Goal: Task Accomplishment & Management: Manage account settings

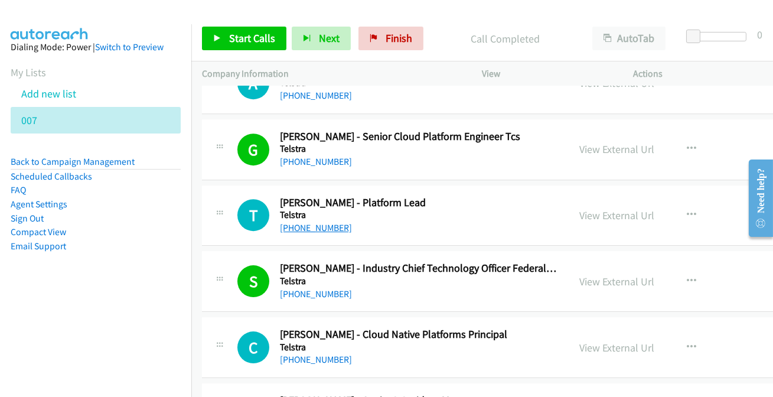
click at [301, 222] on link "[PHONE_NUMBER]" at bounding box center [316, 227] width 72 height 11
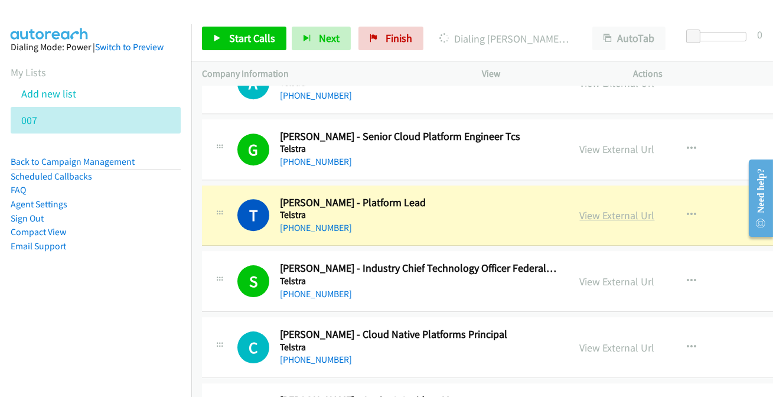
click at [598, 208] on link "View External Url" at bounding box center [617, 215] width 75 height 14
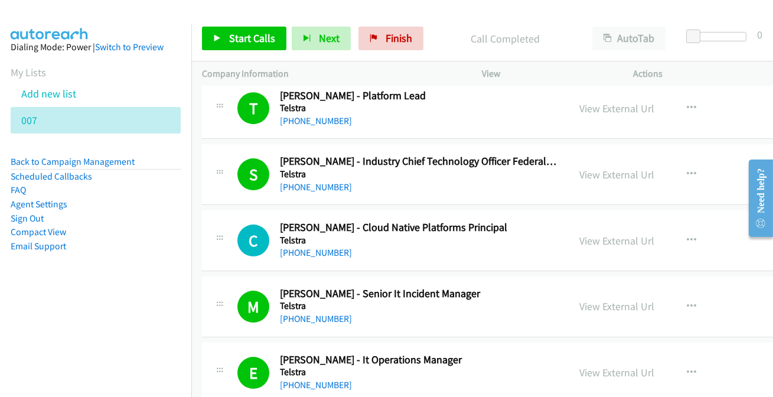
scroll to position [7405, 0]
click at [322, 246] on link "[PHONE_NUMBER]" at bounding box center [316, 251] width 72 height 11
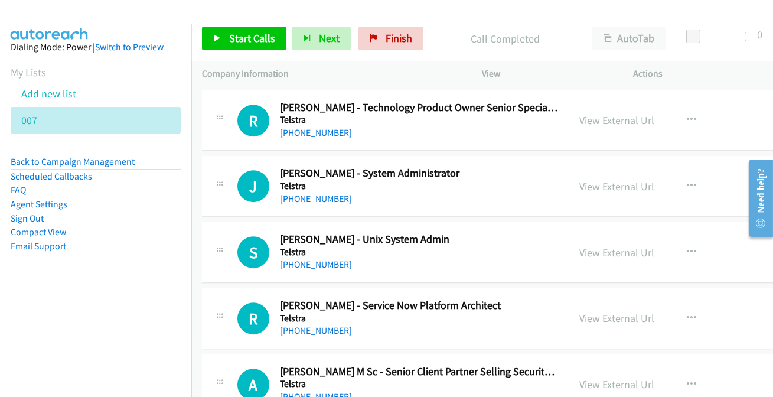
scroll to position [7030, 0]
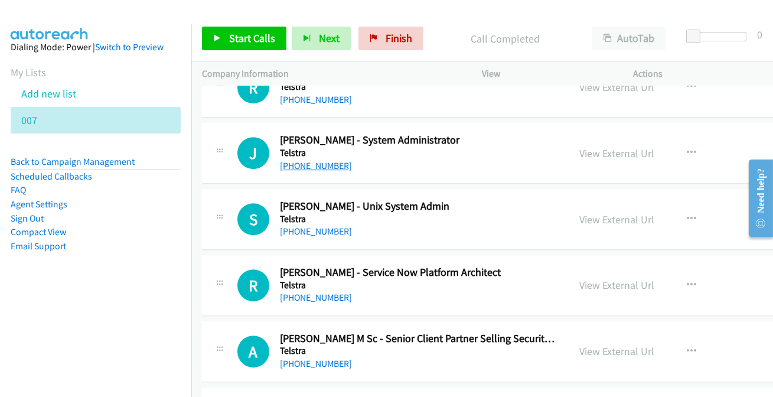
click at [314, 160] on link "[PHONE_NUMBER]" at bounding box center [316, 165] width 72 height 11
click at [319, 227] on link "[PHONE_NUMBER]" at bounding box center [316, 231] width 72 height 11
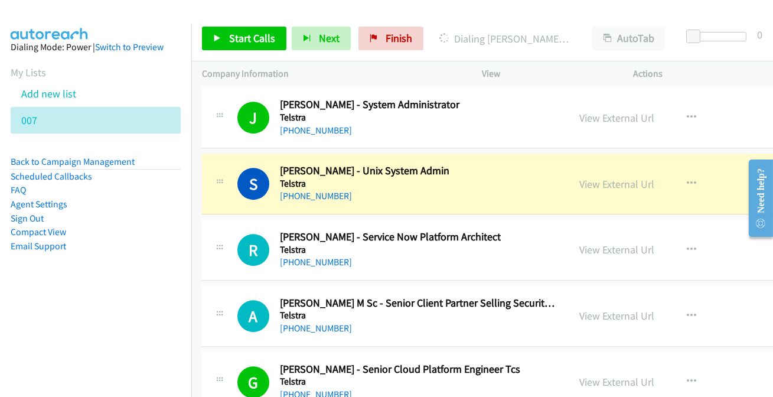
scroll to position [7083, 0]
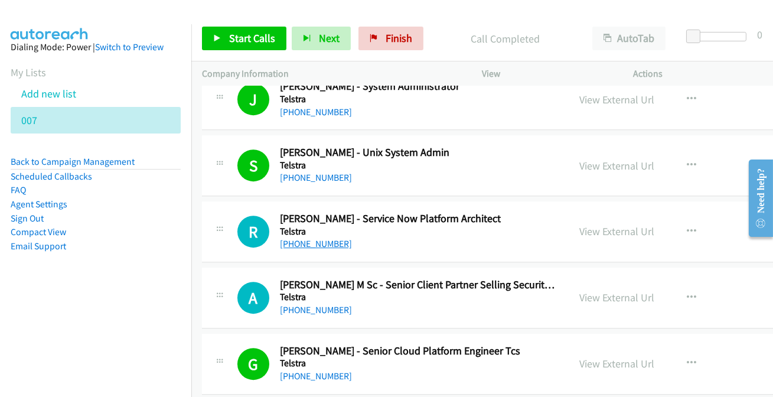
click at [303, 238] on link "[PHONE_NUMBER]" at bounding box center [316, 243] width 72 height 11
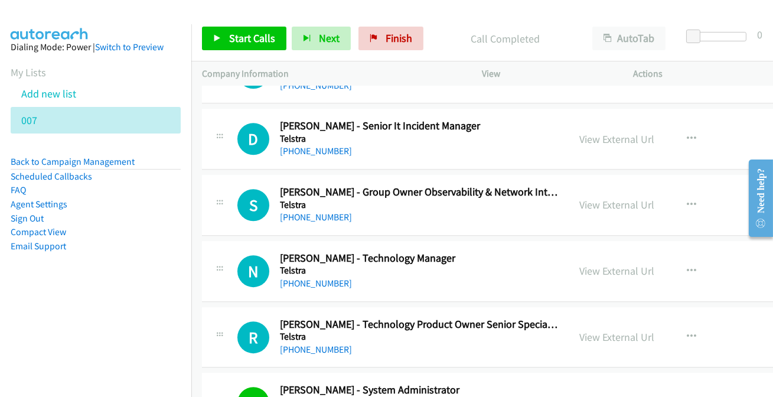
scroll to position [6761, 0]
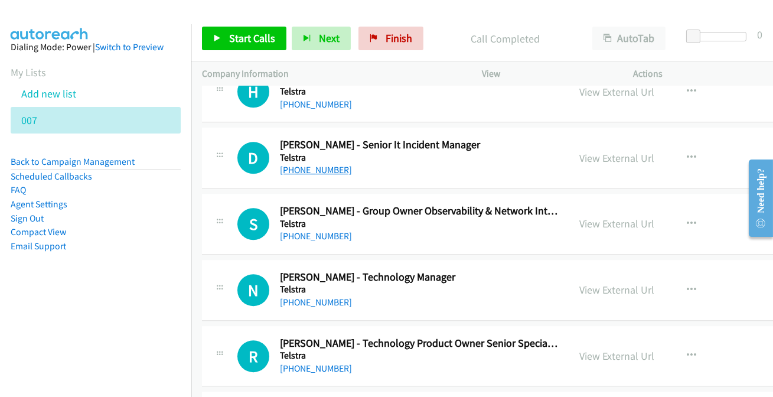
click at [295, 165] on link "[PHONE_NUMBER]" at bounding box center [316, 169] width 72 height 11
click at [301, 230] on link "[PHONE_NUMBER]" at bounding box center [316, 235] width 72 height 11
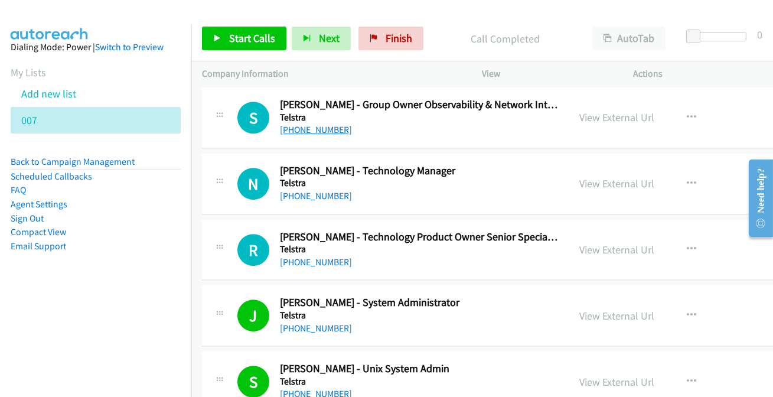
scroll to position [6868, 0]
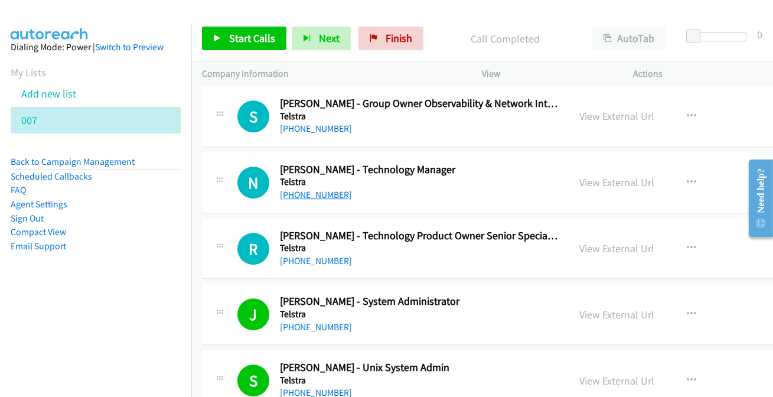
click at [303, 189] on link "[PHONE_NUMBER]" at bounding box center [316, 194] width 72 height 11
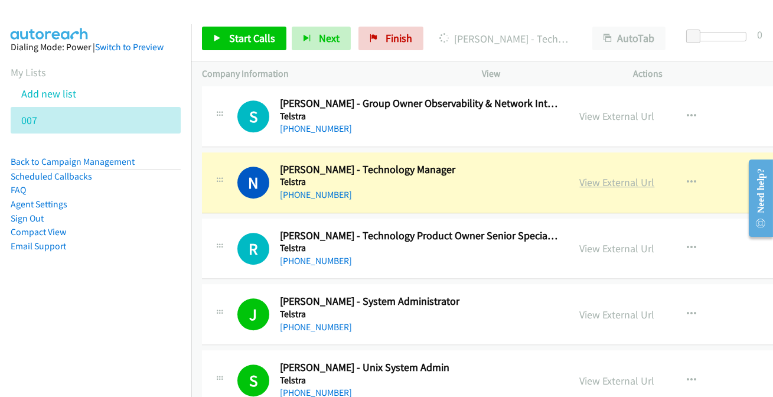
click at [596, 175] on link "View External Url" at bounding box center [617, 182] width 75 height 14
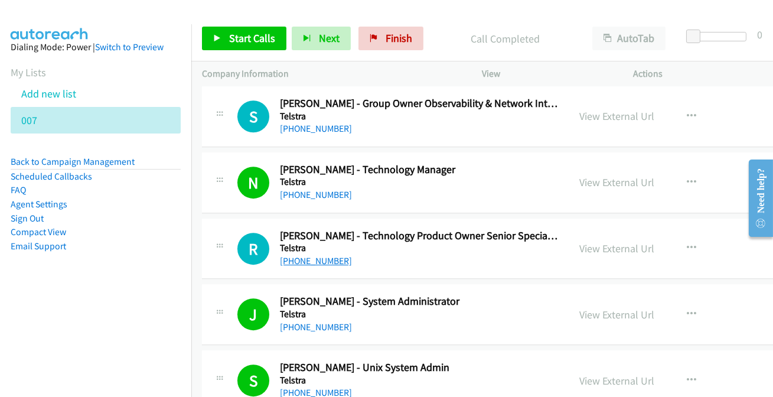
click at [321, 255] on link "[PHONE_NUMBER]" at bounding box center [316, 260] width 72 height 11
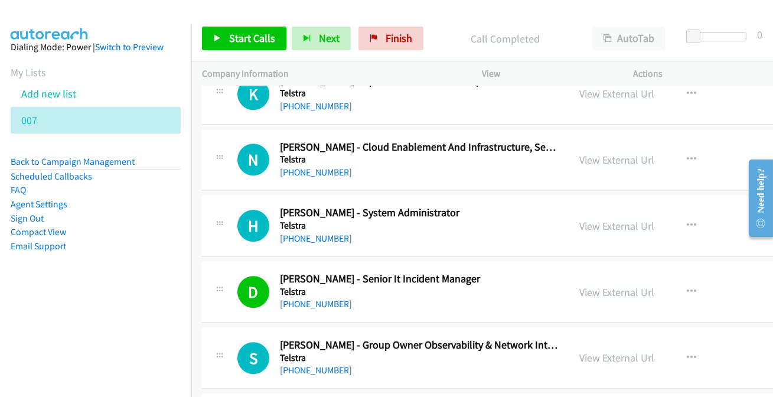
scroll to position [6654, 0]
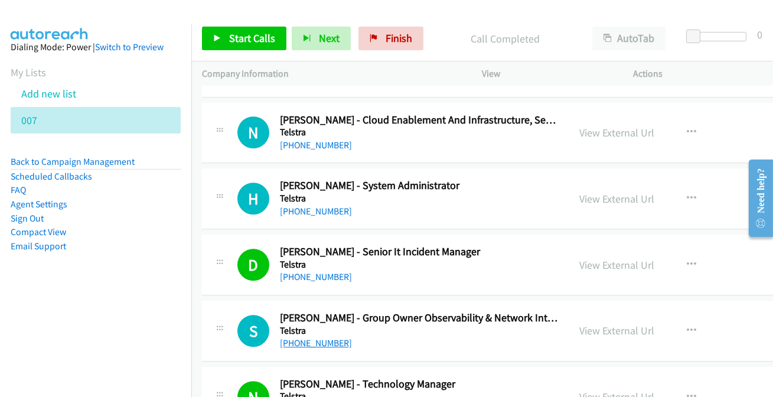
click at [299, 337] on link "[PHONE_NUMBER]" at bounding box center [316, 342] width 72 height 11
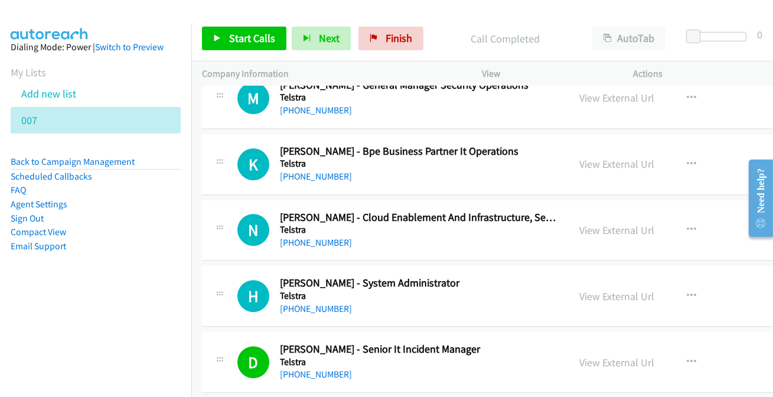
scroll to position [6547, 0]
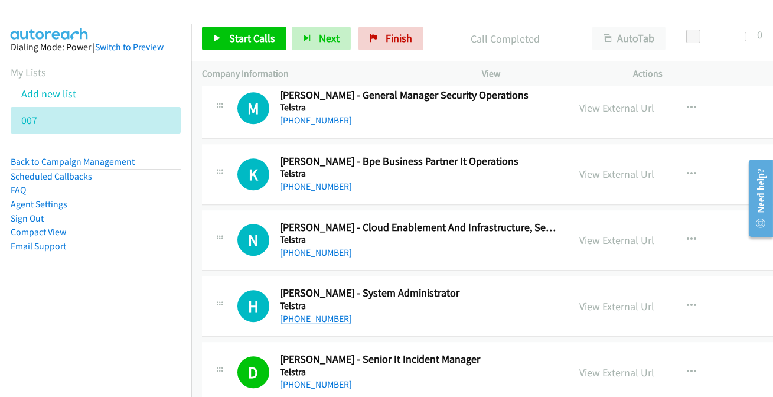
click at [308, 313] on link "[PHONE_NUMBER]" at bounding box center [316, 318] width 72 height 11
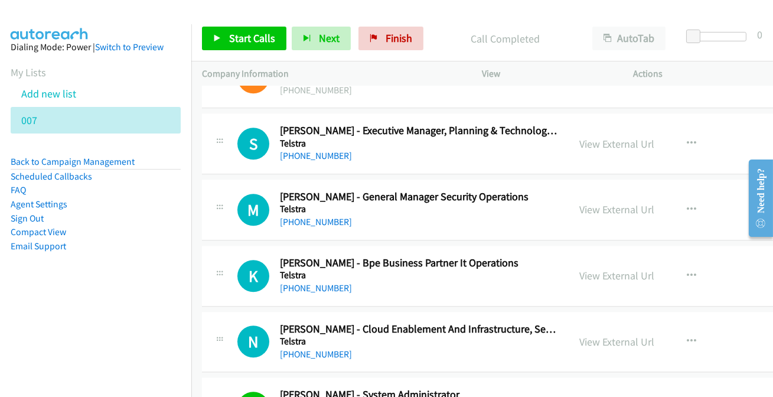
scroll to position [6439, 0]
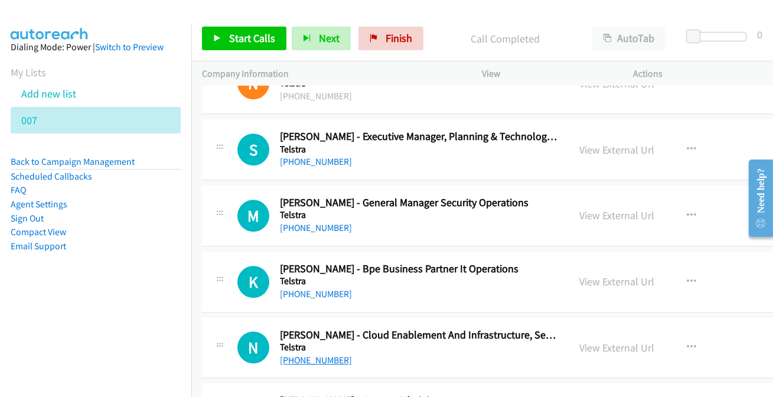
click at [321, 354] on link "[PHONE_NUMBER]" at bounding box center [316, 359] width 72 height 11
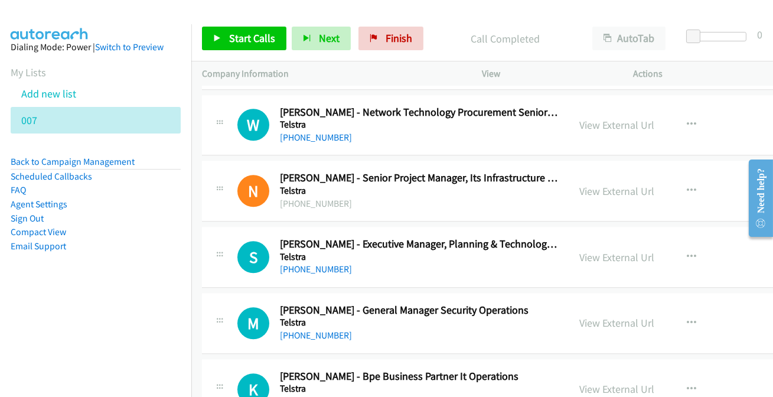
scroll to position [6385, 0]
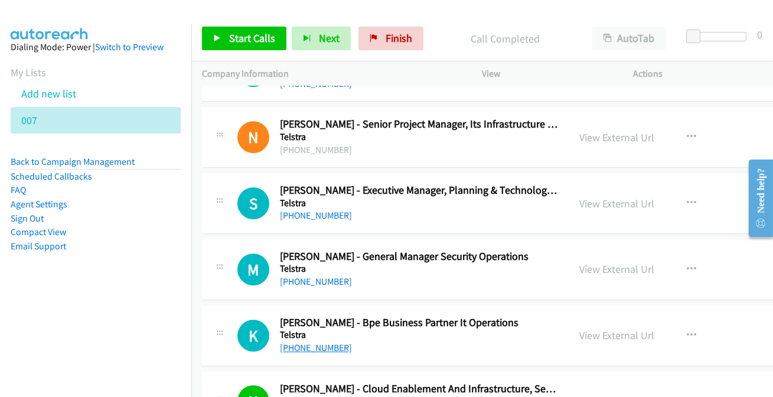
click at [316, 342] on link "[PHONE_NUMBER]" at bounding box center [316, 347] width 72 height 11
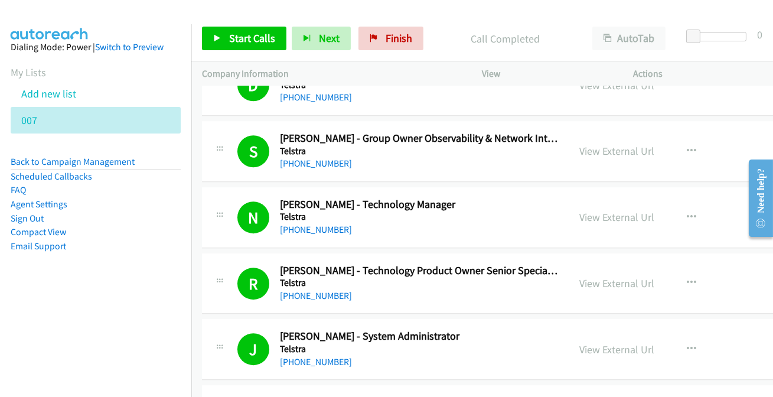
scroll to position [6815, 0]
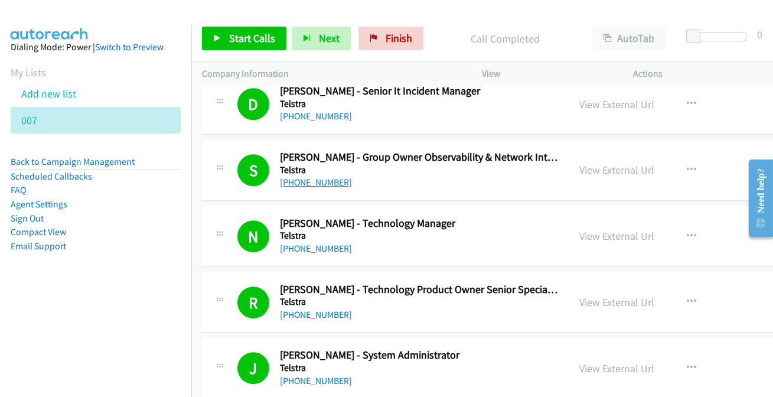
click at [324, 177] on link "[PHONE_NUMBER]" at bounding box center [316, 182] width 72 height 11
click at [602, 168] on div "View External Url" at bounding box center [617, 170] width 75 height 16
click at [600, 163] on link "View External Url" at bounding box center [617, 170] width 75 height 14
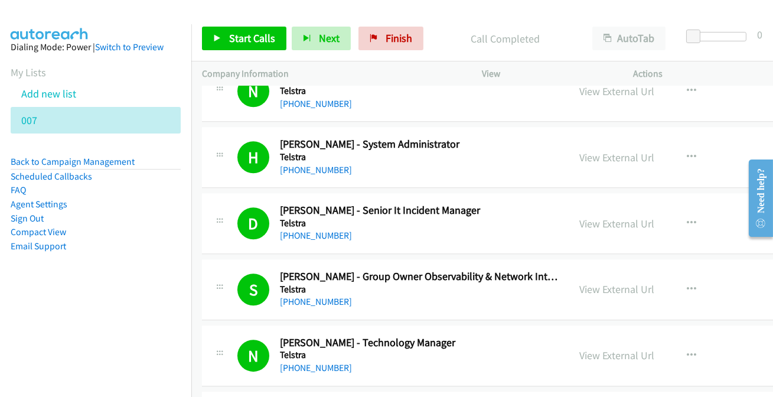
scroll to position [6654, 0]
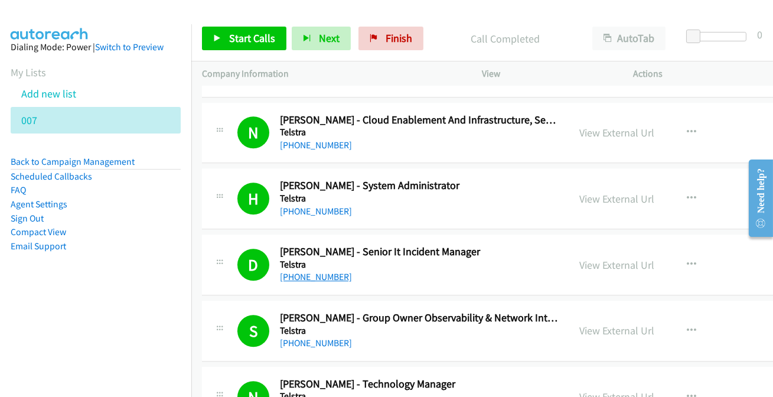
click at [316, 271] on link "[PHONE_NUMBER]" at bounding box center [316, 276] width 72 height 11
click at [608, 258] on link "View External Url" at bounding box center [617, 265] width 75 height 14
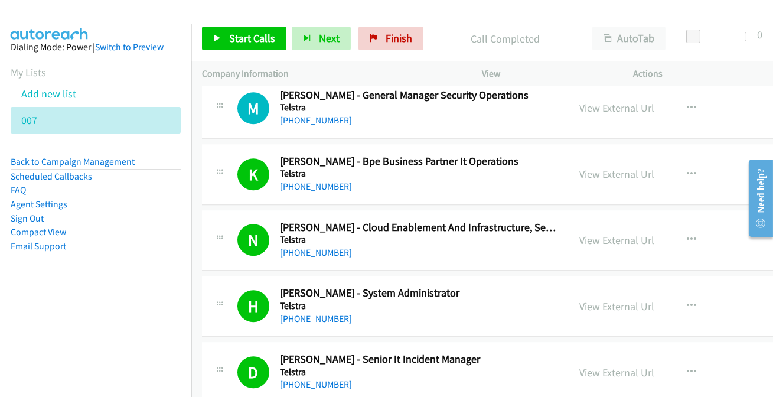
scroll to position [6600, 0]
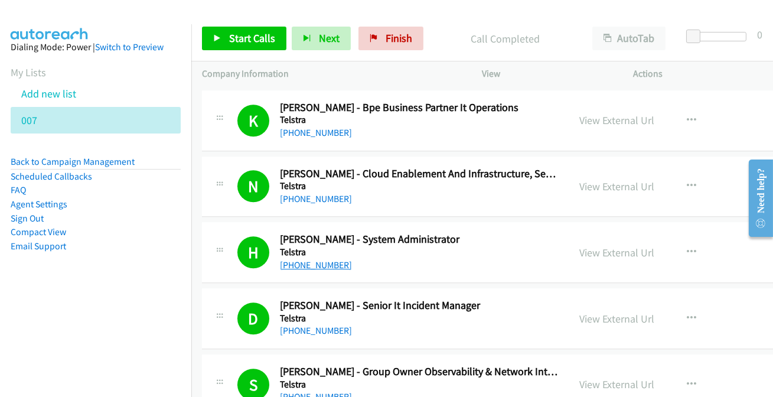
click at [321, 259] on link "[PHONE_NUMBER]" at bounding box center [316, 264] width 72 height 11
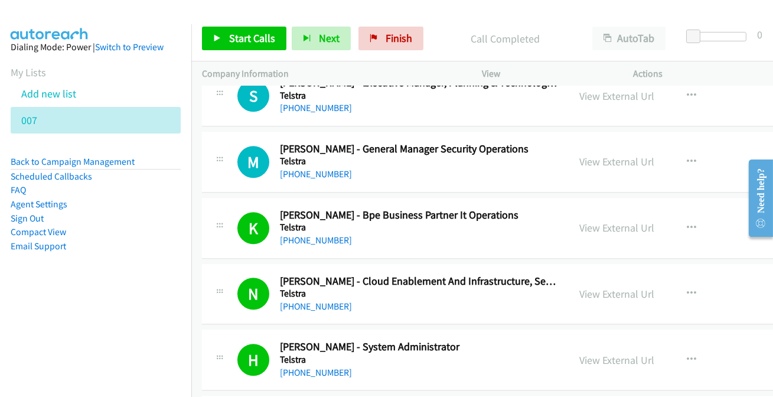
scroll to position [6439, 0]
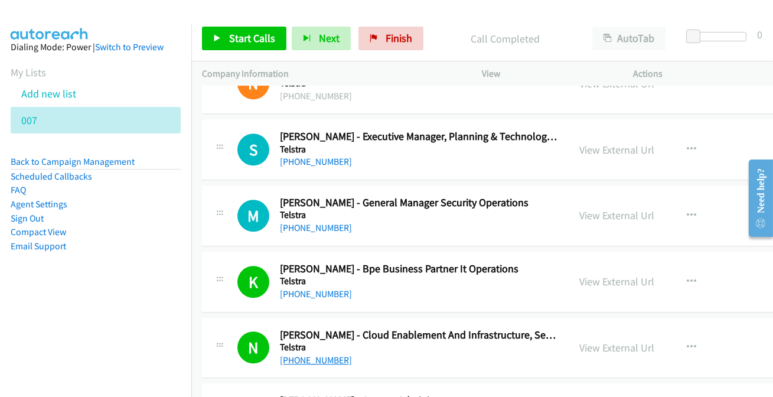
click at [294, 354] on link "[PHONE_NUMBER]" at bounding box center [316, 359] width 72 height 11
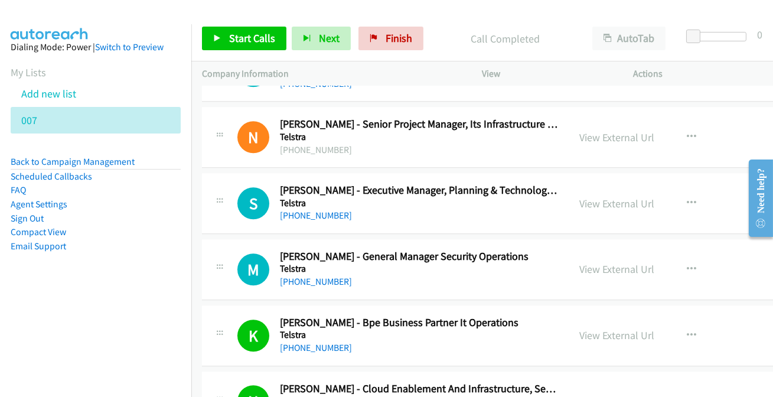
scroll to position [6332, 0]
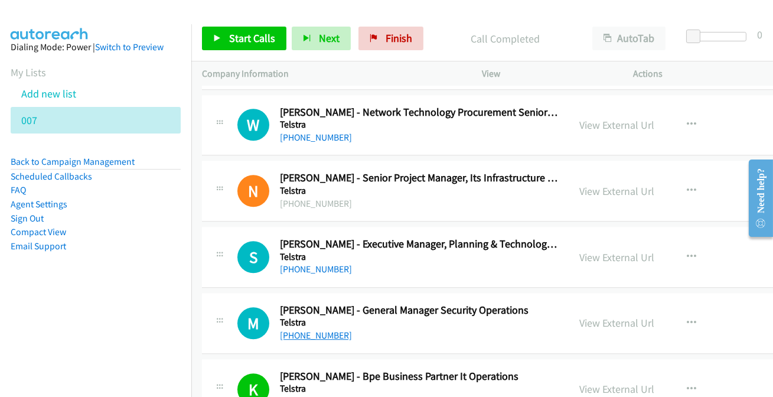
click at [323, 329] on link "[PHONE_NUMBER]" at bounding box center [316, 334] width 72 height 11
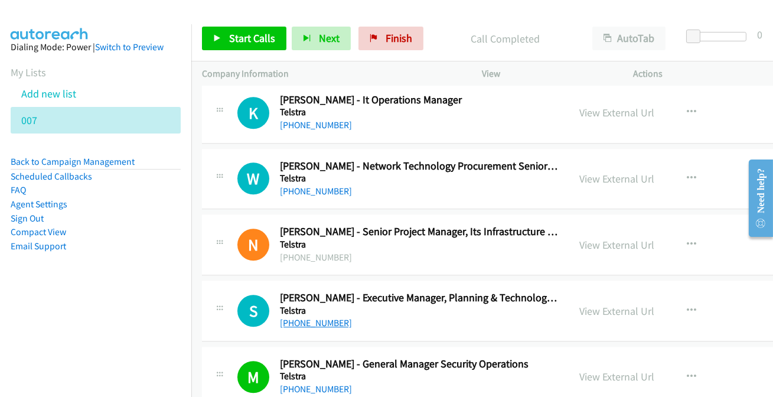
click at [331, 317] on link "[PHONE_NUMBER]" at bounding box center [316, 322] width 72 height 11
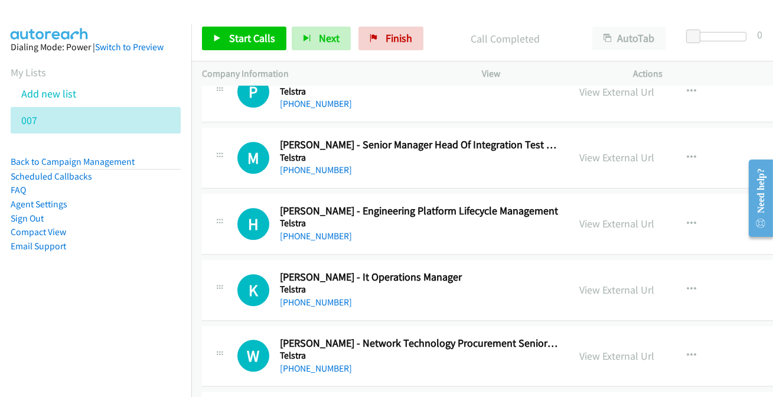
scroll to position [6117, 0]
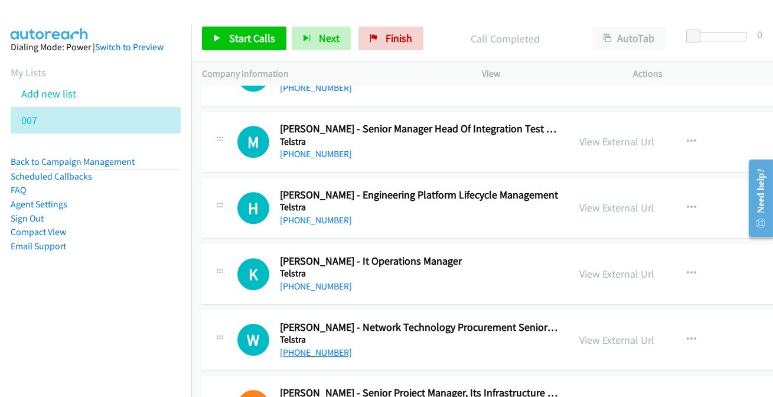
click at [319, 347] on link "[PHONE_NUMBER]" at bounding box center [316, 352] width 72 height 11
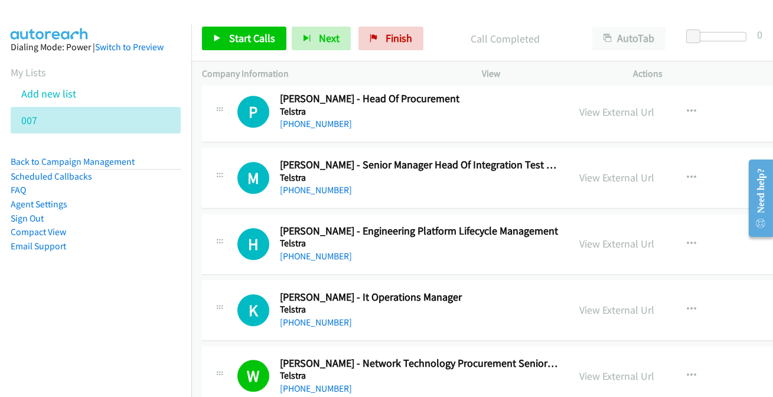
scroll to position [6064, 0]
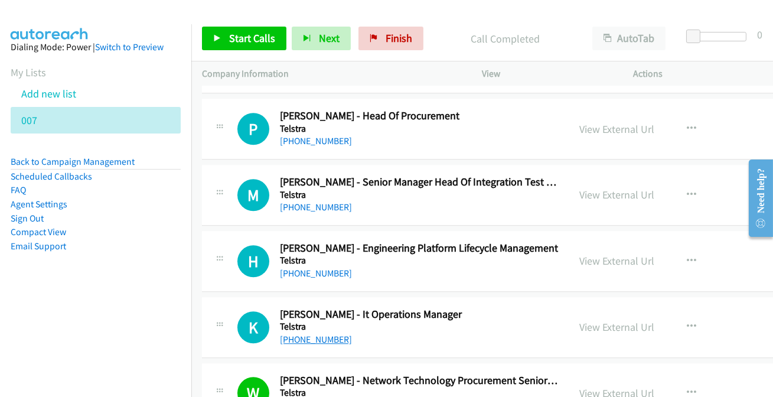
click at [311, 334] on link "[PHONE_NUMBER]" at bounding box center [316, 339] width 72 height 11
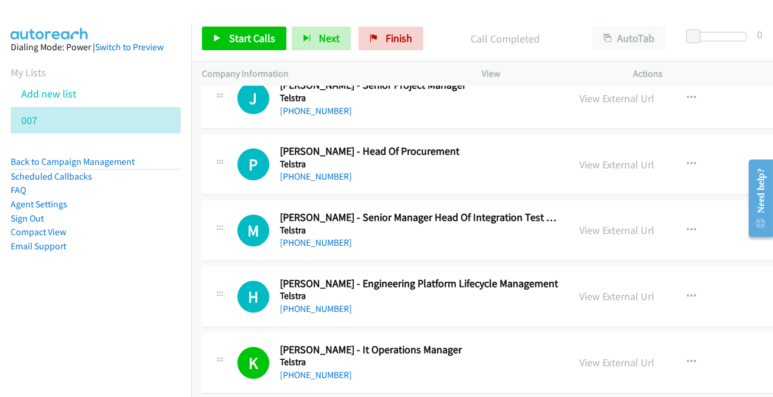
scroll to position [6010, 0]
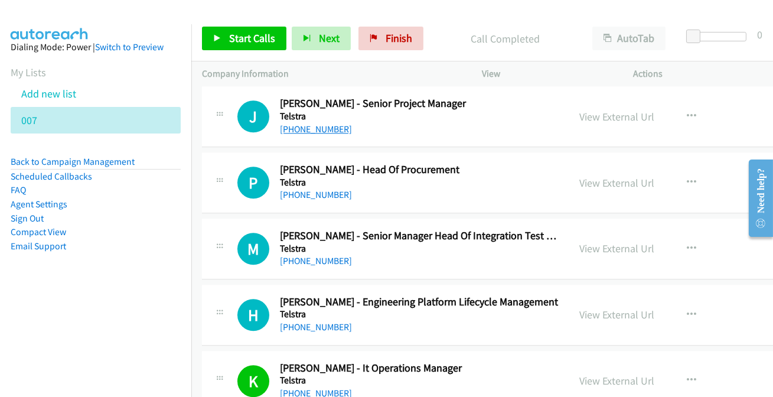
click at [304, 123] on link "[PHONE_NUMBER]" at bounding box center [316, 128] width 72 height 11
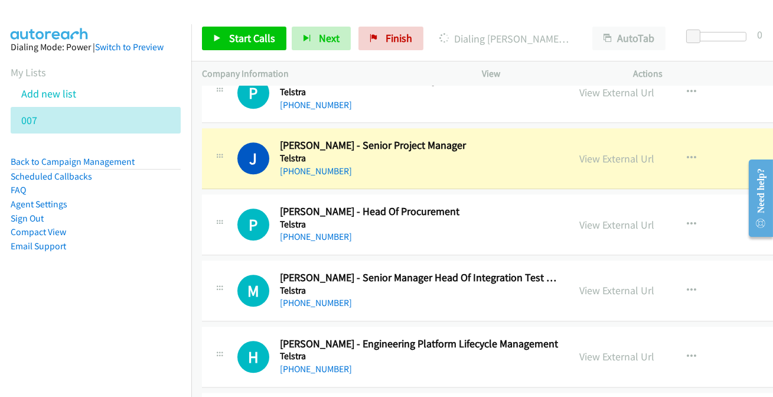
scroll to position [5956, 0]
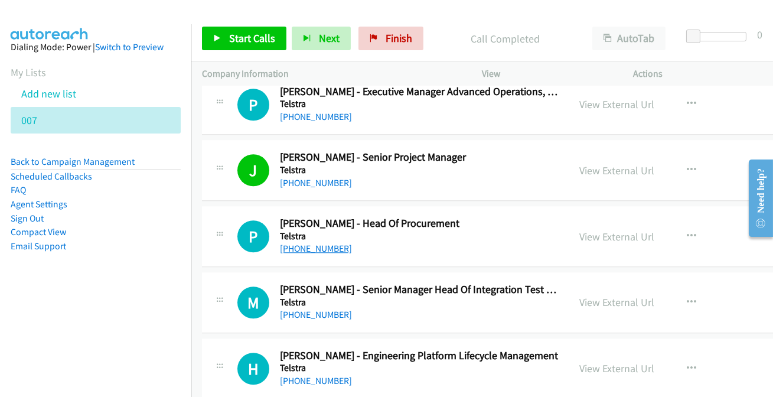
click at [312, 243] on link "[PHONE_NUMBER]" at bounding box center [316, 248] width 72 height 11
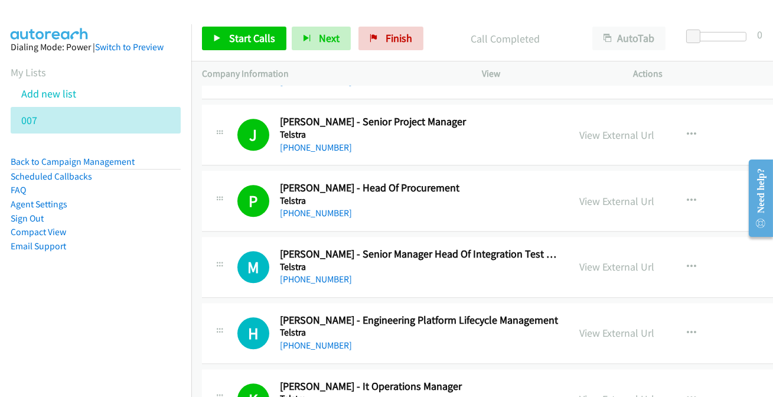
scroll to position [6010, 0]
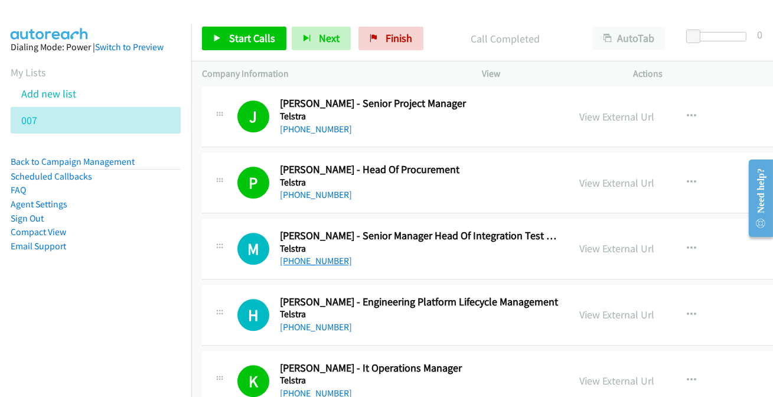
click at [302, 255] on link "[PHONE_NUMBER]" at bounding box center [316, 260] width 72 height 11
click at [316, 321] on link "[PHONE_NUMBER]" at bounding box center [316, 326] width 72 height 11
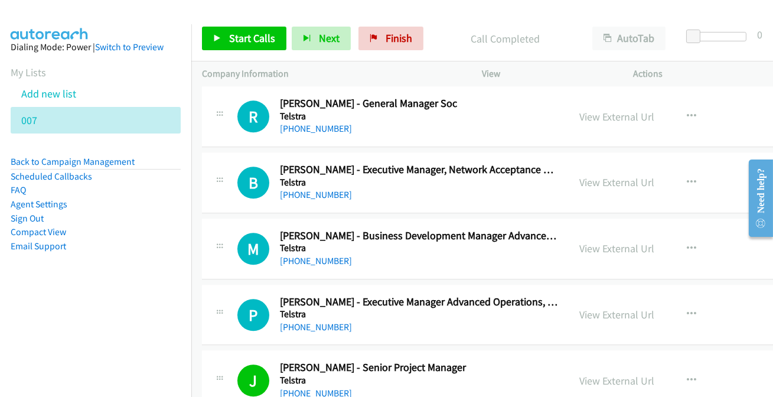
scroll to position [5741, 0]
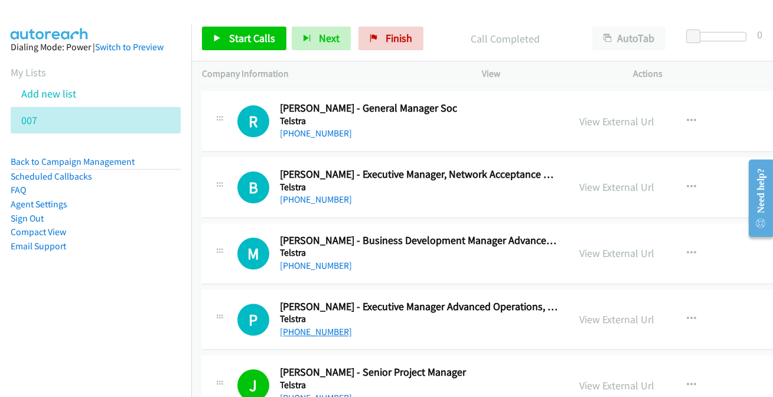
click at [328, 326] on link "[PHONE_NUMBER]" at bounding box center [316, 331] width 72 height 11
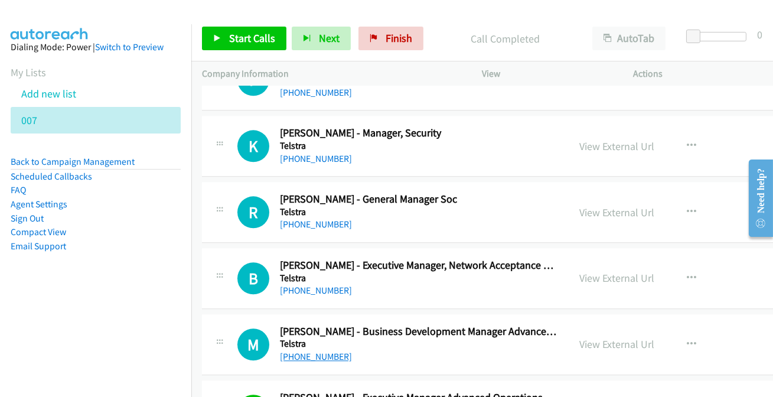
scroll to position [5634, 0]
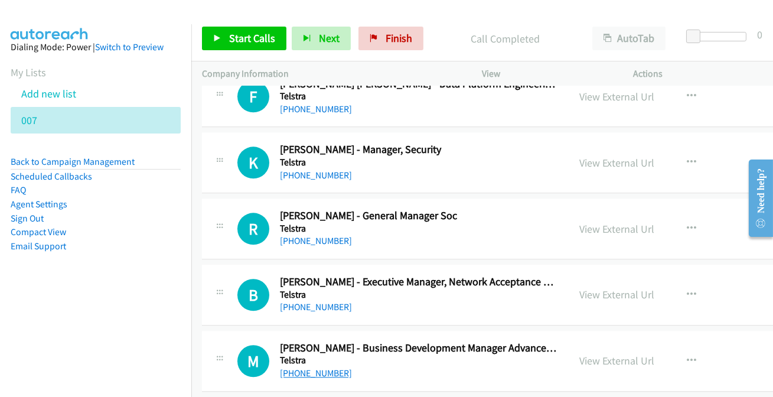
click at [319, 367] on link "[PHONE_NUMBER]" at bounding box center [316, 372] width 72 height 11
click at [311, 301] on link "[PHONE_NUMBER]" at bounding box center [316, 306] width 72 height 11
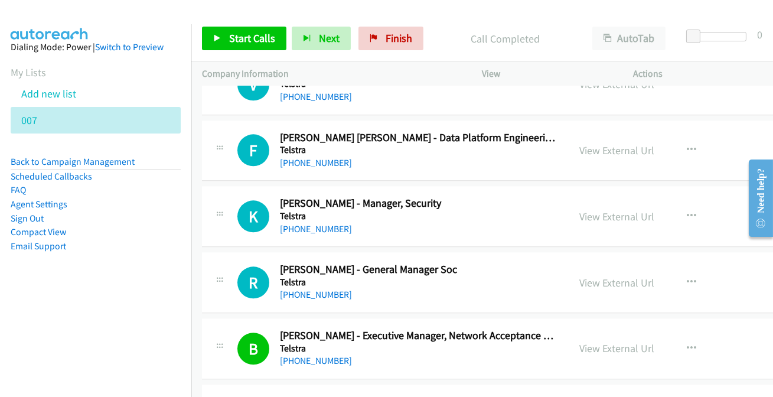
scroll to position [5526, 0]
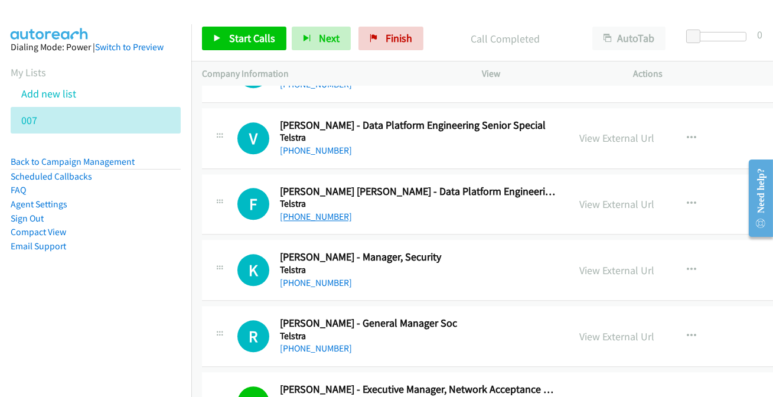
click at [295, 211] on link "[PHONE_NUMBER]" at bounding box center [316, 216] width 72 height 11
click at [313, 342] on link "[PHONE_NUMBER]" at bounding box center [316, 347] width 72 height 11
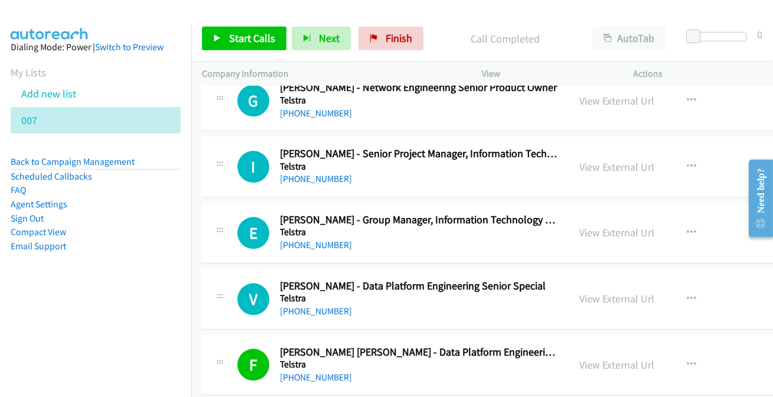
scroll to position [5312, 0]
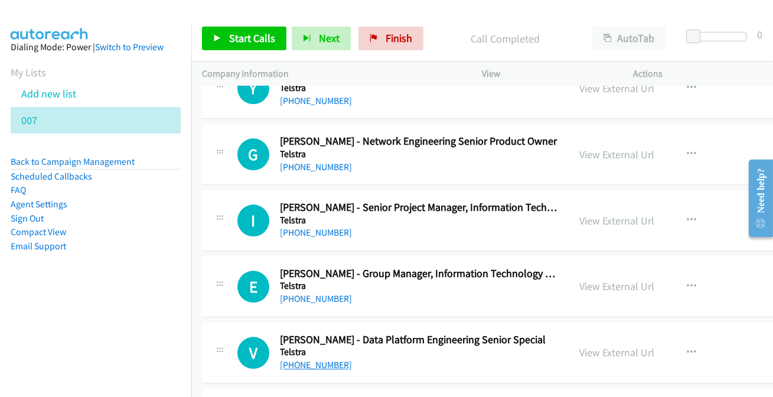
click at [302, 359] on link "[PHONE_NUMBER]" at bounding box center [316, 364] width 72 height 11
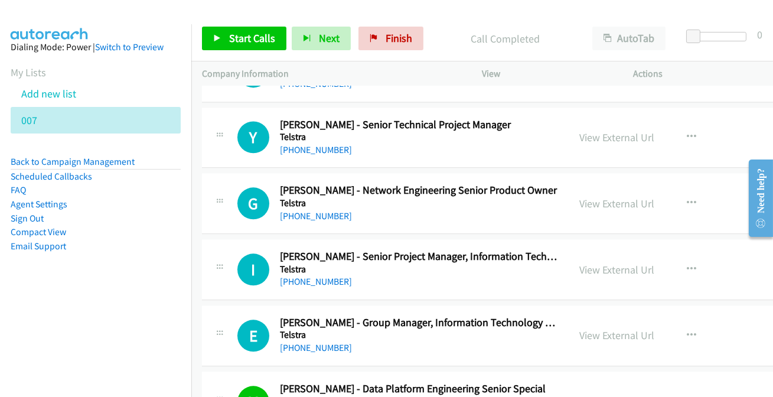
scroll to position [5258, 0]
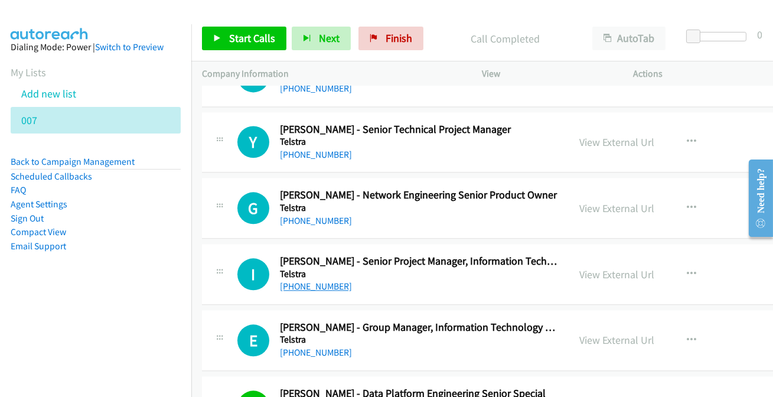
click at [324, 281] on link "[PHONE_NUMBER]" at bounding box center [316, 285] width 72 height 11
click at [326, 347] on link "[PHONE_NUMBER]" at bounding box center [316, 352] width 72 height 11
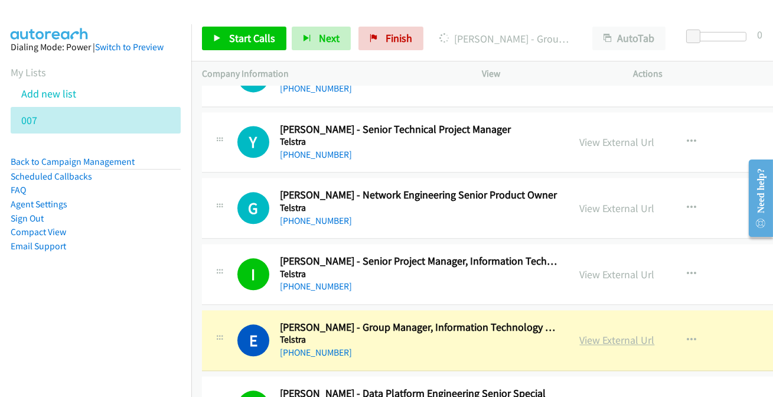
click at [620, 333] on link "View External Url" at bounding box center [617, 340] width 75 height 14
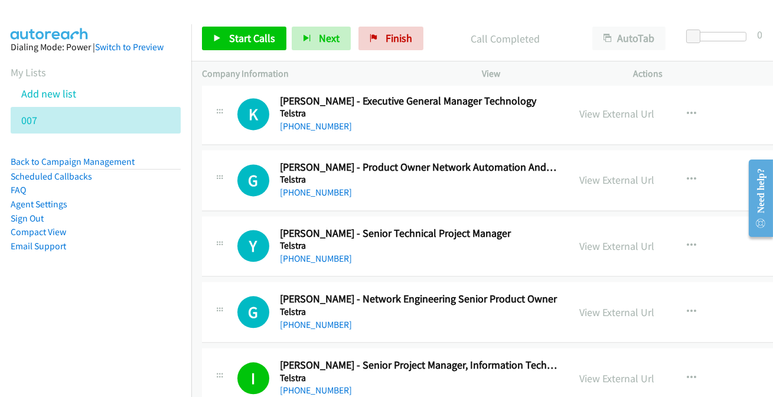
scroll to position [5151, 0]
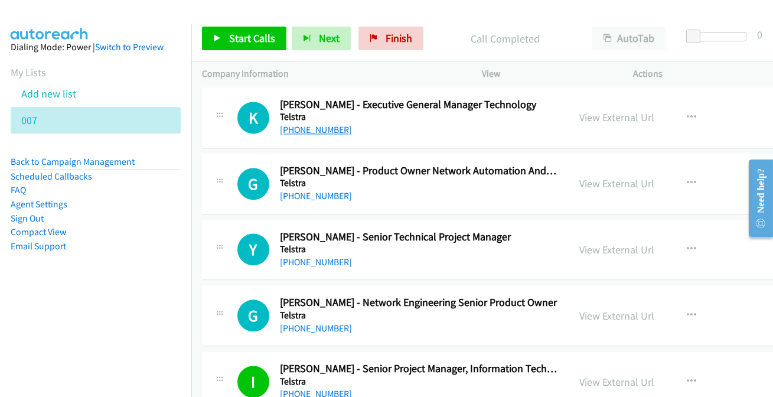
click at [295, 124] on link "[PHONE_NUMBER]" at bounding box center [316, 129] width 72 height 11
click at [293, 256] on link "[PHONE_NUMBER]" at bounding box center [316, 261] width 72 height 11
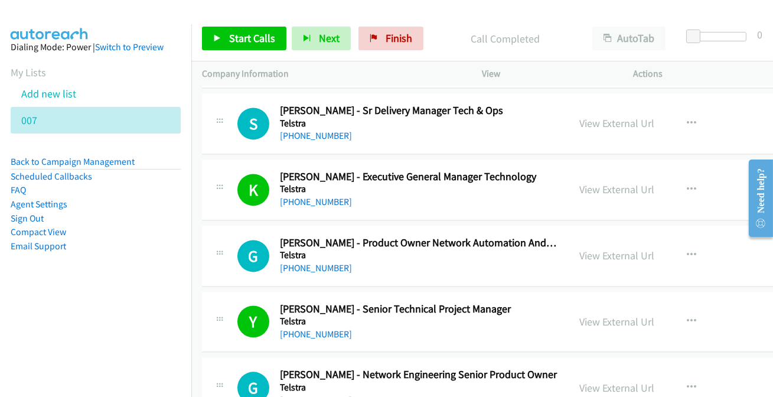
scroll to position [5097, 0]
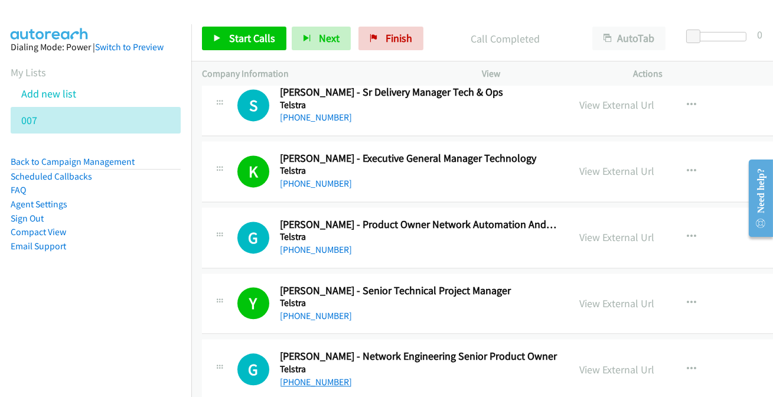
click at [326, 376] on link "[PHONE_NUMBER]" at bounding box center [316, 381] width 72 height 11
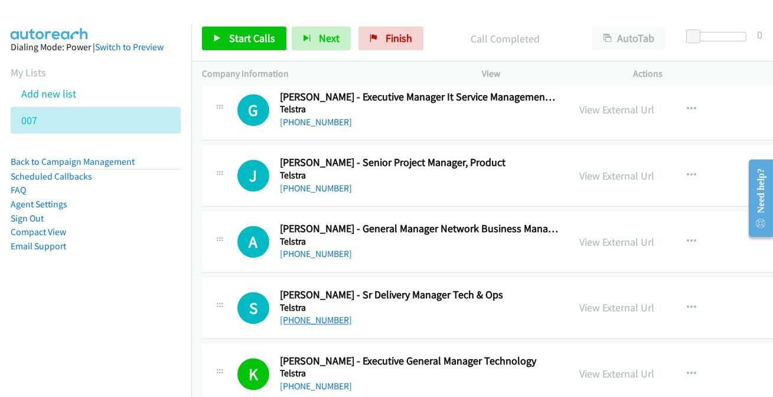
scroll to position [4883, 0]
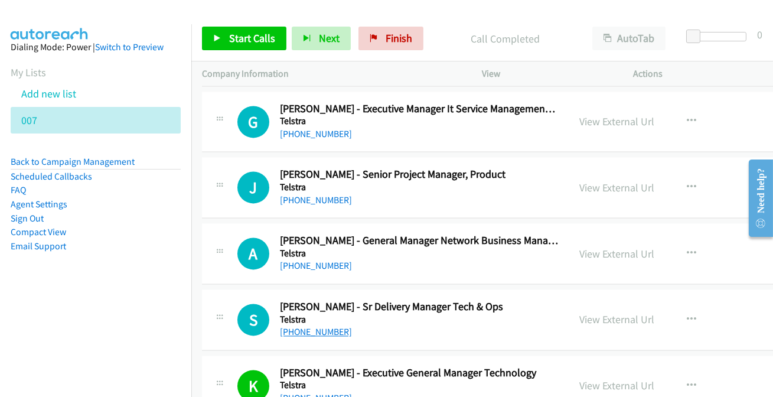
click at [316, 326] on link "[PHONE_NUMBER]" at bounding box center [316, 331] width 72 height 11
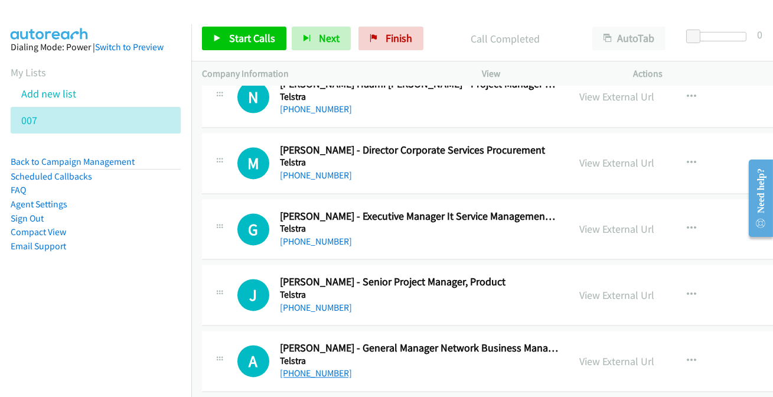
click at [301, 372] on link "[PHONE_NUMBER]" at bounding box center [316, 372] width 72 height 11
click at [312, 304] on link "[PHONE_NUMBER]" at bounding box center [316, 307] width 72 height 11
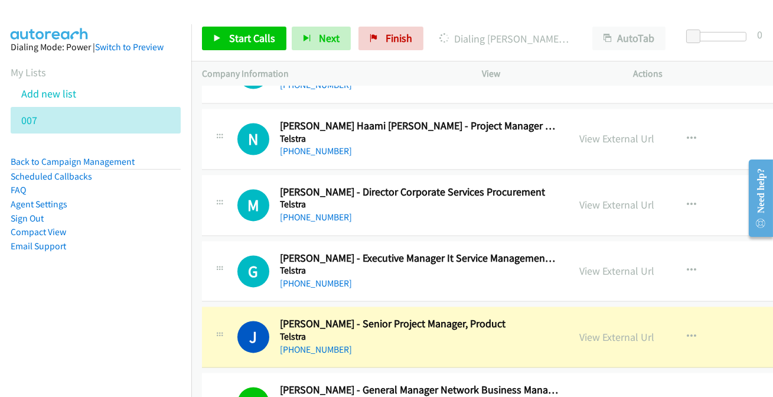
scroll to position [4722, 0]
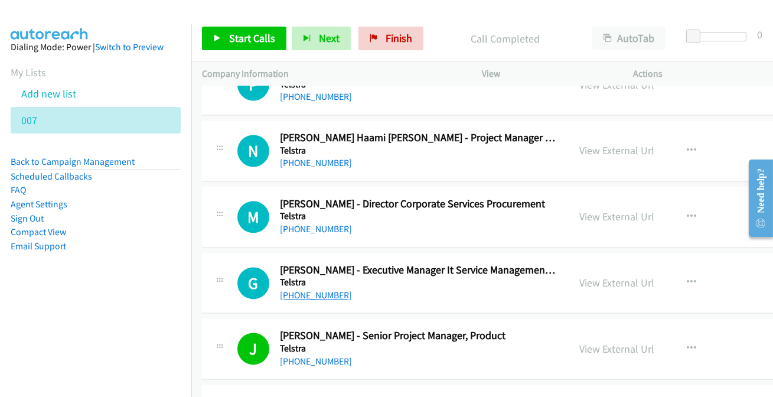
click at [313, 289] on link "[PHONE_NUMBER]" at bounding box center [316, 294] width 72 height 11
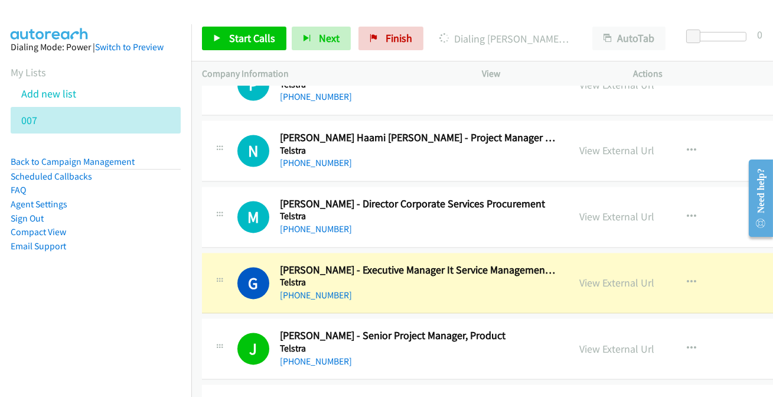
scroll to position [4668, 0]
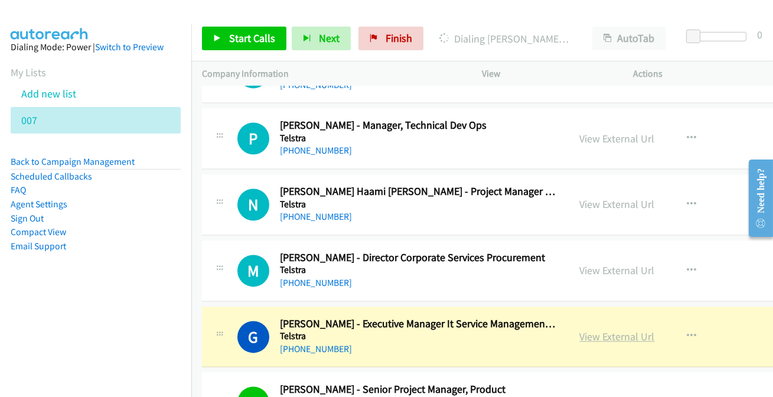
click at [598, 329] on link "View External Url" at bounding box center [617, 336] width 75 height 14
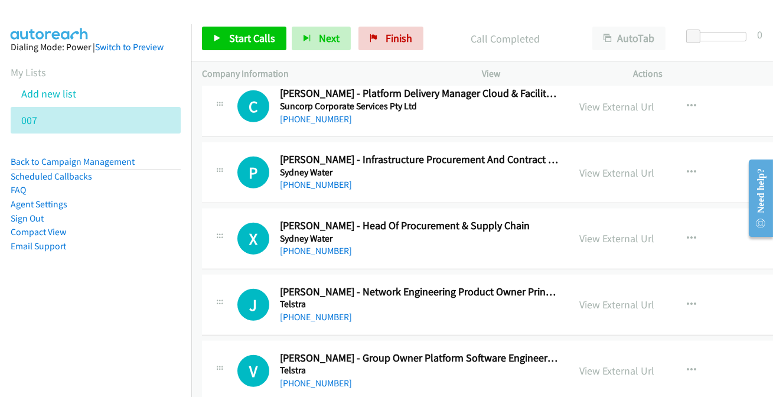
scroll to position [1770, 0]
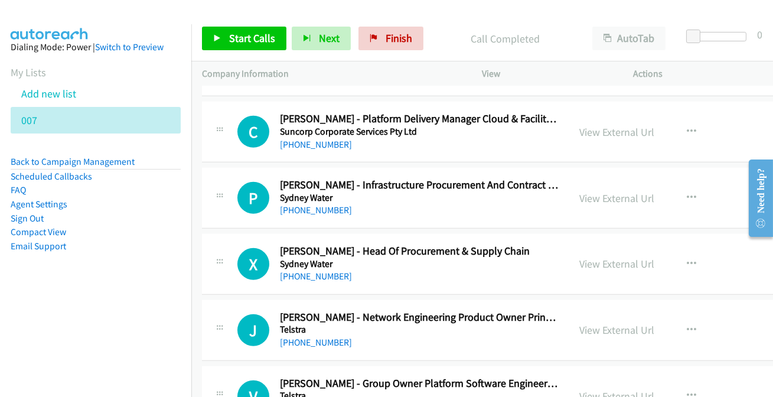
drag, startPoint x: 327, startPoint y: 271, endPoint x: 322, endPoint y: 245, distance: 26.4
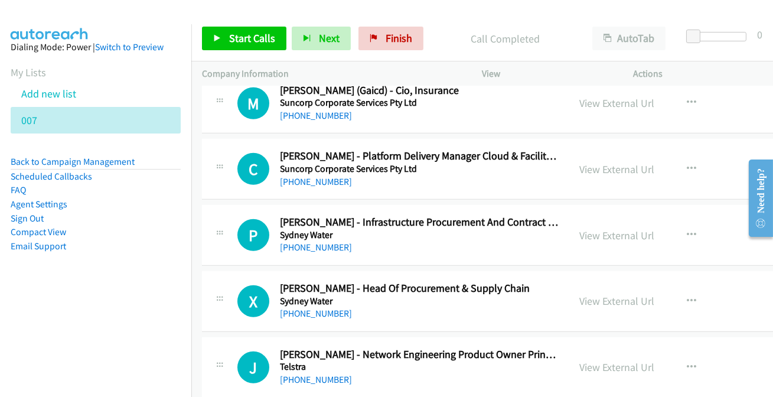
scroll to position [1716, 0]
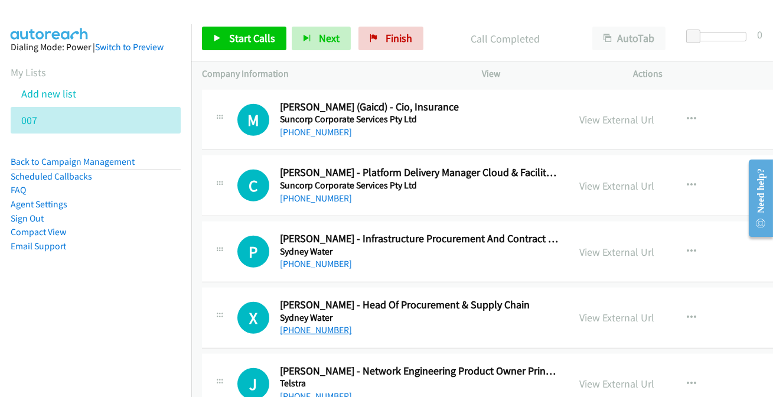
click at [314, 326] on link "[PHONE_NUMBER]" at bounding box center [316, 329] width 72 height 11
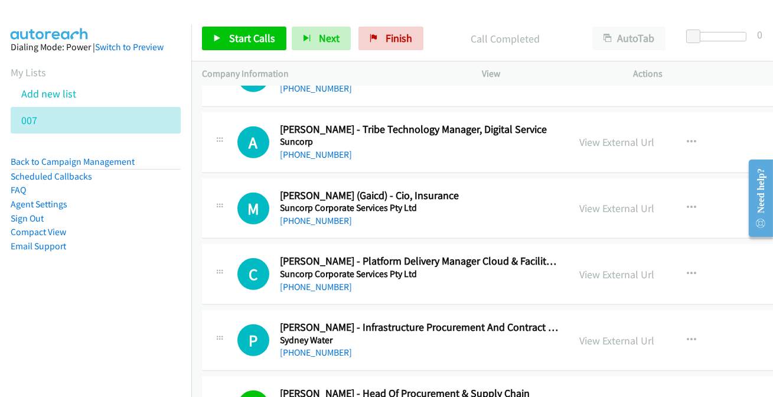
scroll to position [1608, 0]
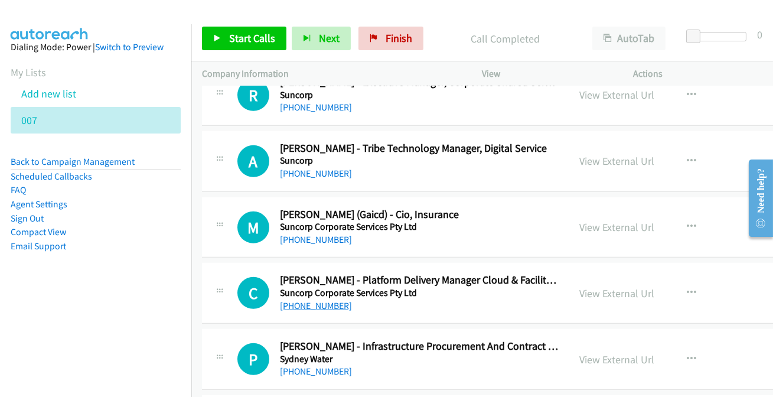
click at [306, 303] on link "[PHONE_NUMBER]" at bounding box center [316, 305] width 72 height 11
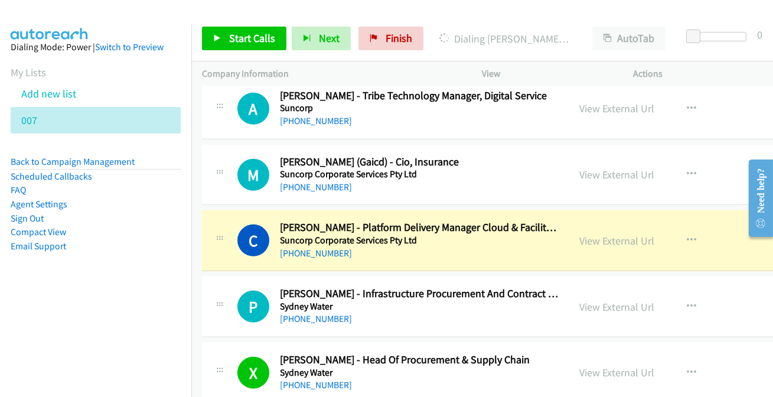
scroll to position [1662, 0]
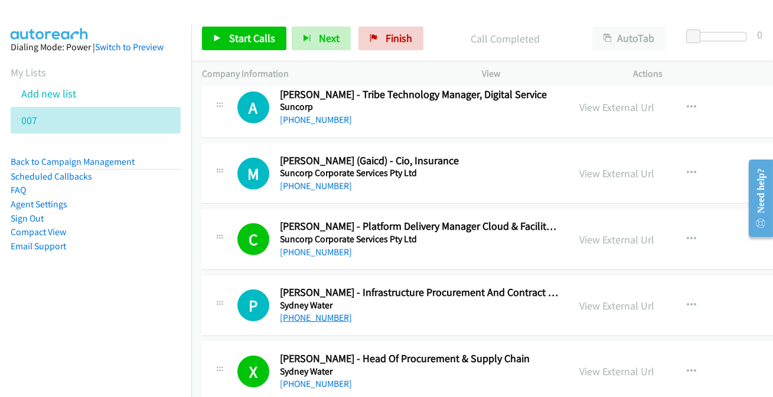
click at [311, 319] on link "[PHONE_NUMBER]" at bounding box center [316, 317] width 72 height 11
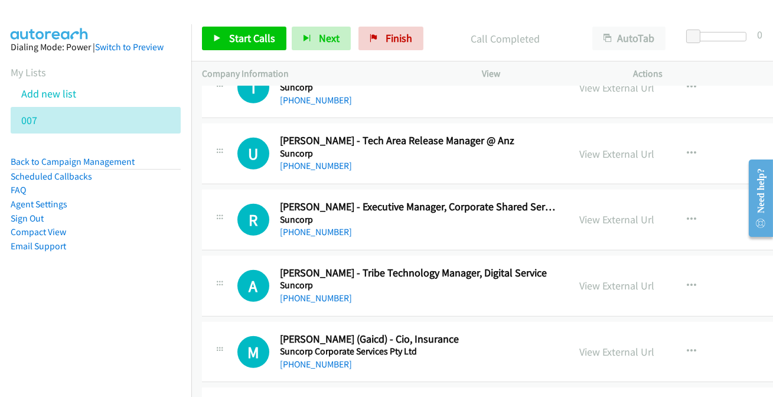
scroll to position [1501, 0]
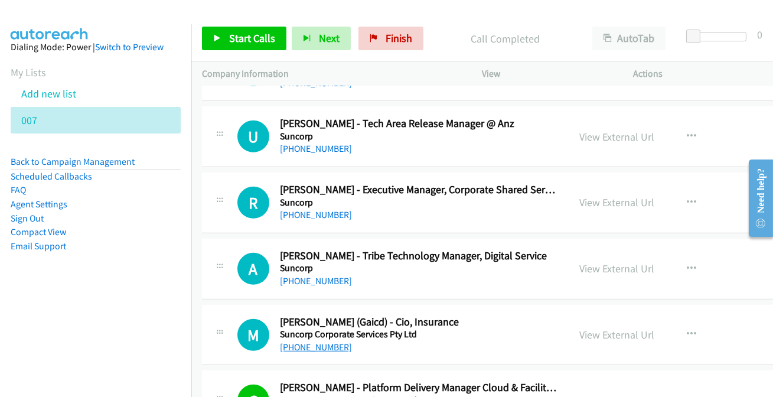
click at [327, 345] on link "[PHONE_NUMBER]" at bounding box center [316, 346] width 72 height 11
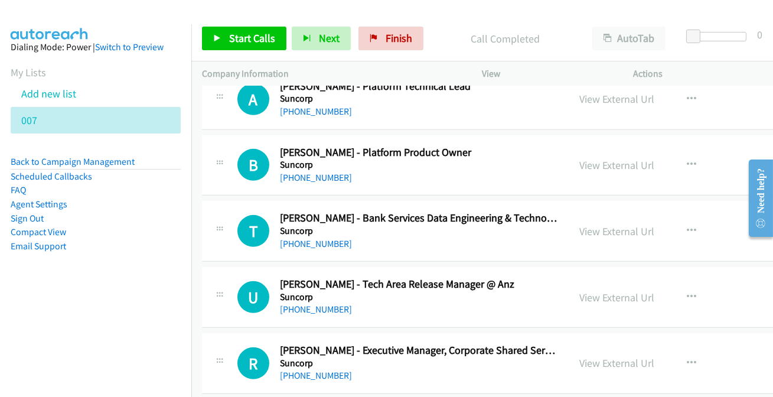
scroll to position [1233, 0]
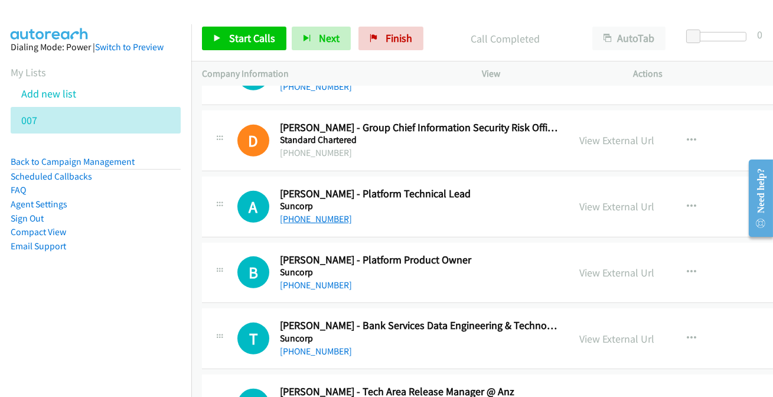
click at [313, 221] on link "[PHONE_NUMBER]" at bounding box center [316, 218] width 72 height 11
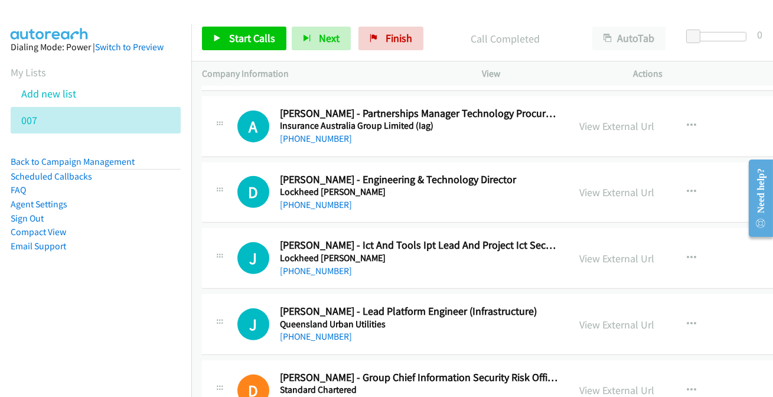
scroll to position [964, 0]
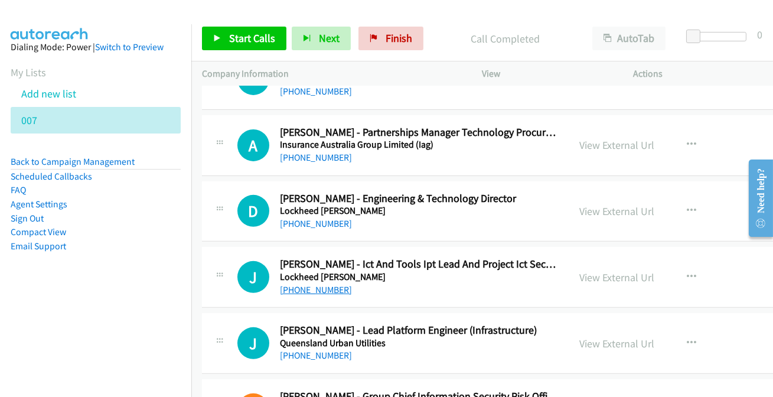
click at [295, 286] on link "[PHONE_NUMBER]" at bounding box center [316, 289] width 72 height 11
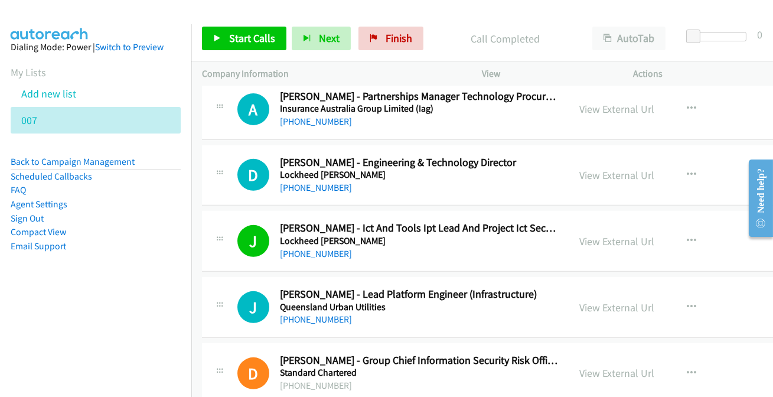
scroll to position [1018, 0]
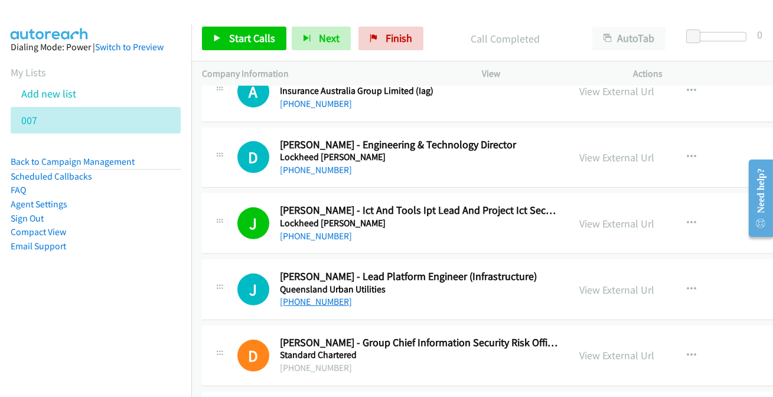
click at [295, 302] on link "[PHONE_NUMBER]" at bounding box center [316, 301] width 72 height 11
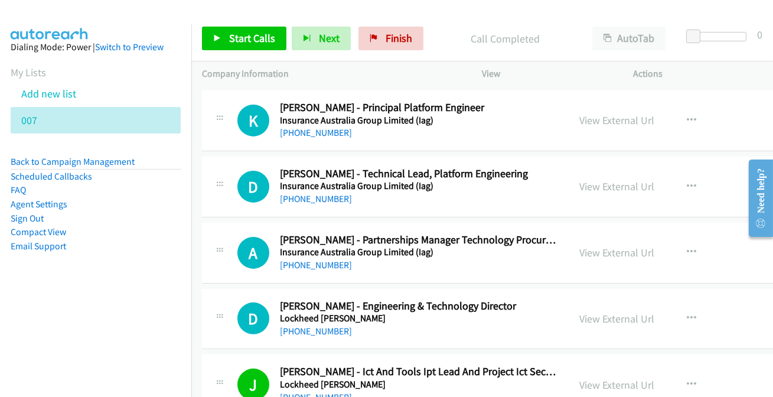
scroll to position [803, 0]
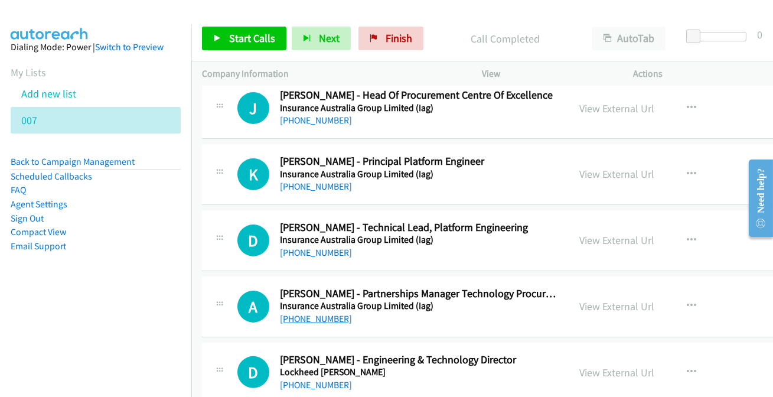
click at [324, 316] on link "[PHONE_NUMBER]" at bounding box center [316, 318] width 72 height 11
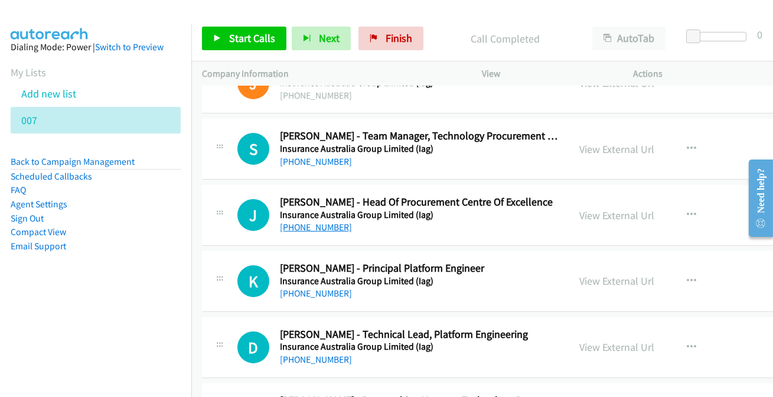
click at [326, 224] on link "[PHONE_NUMBER]" at bounding box center [316, 226] width 72 height 11
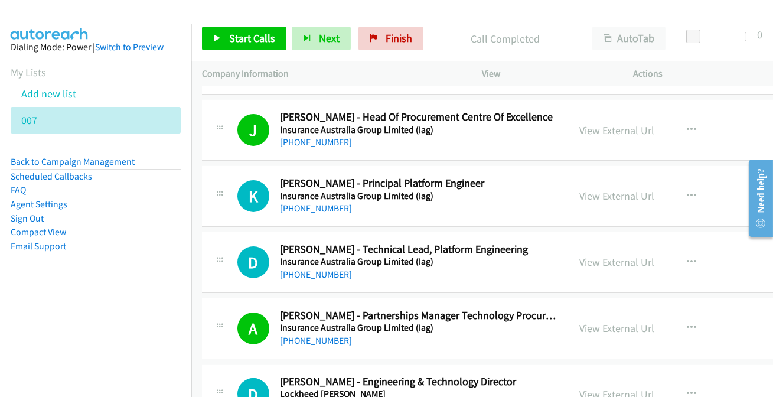
scroll to position [750, 0]
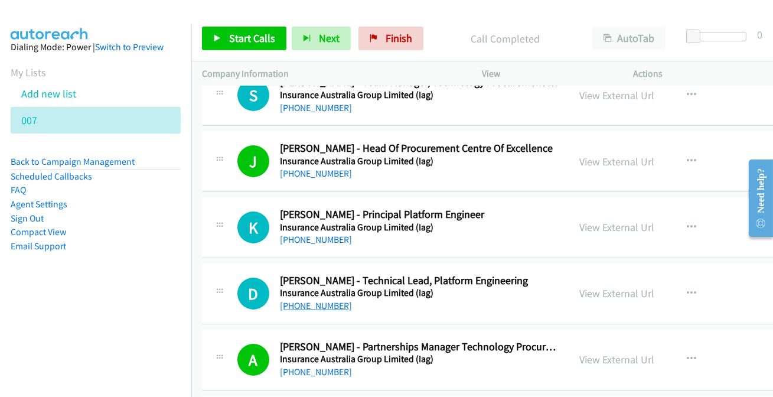
click at [320, 307] on link "[PHONE_NUMBER]" at bounding box center [316, 305] width 72 height 11
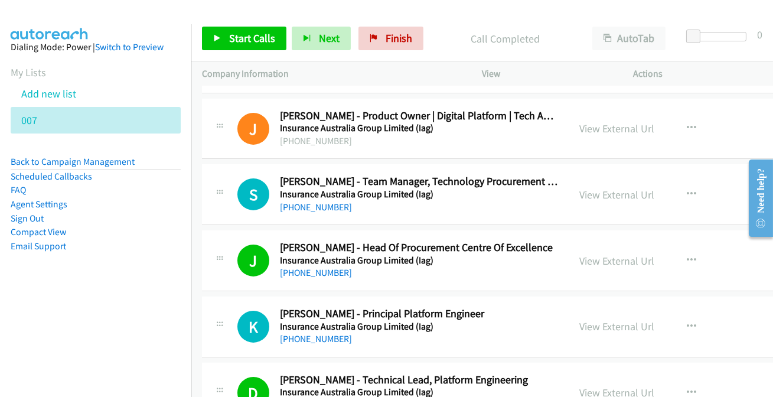
scroll to position [642, 0]
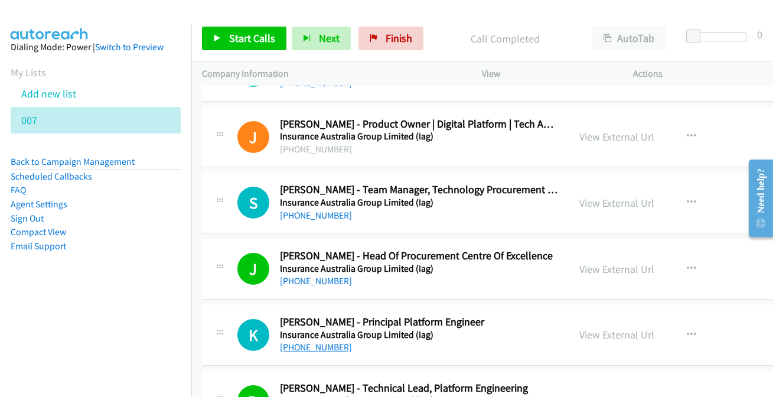
click at [337, 348] on link "[PHONE_NUMBER]" at bounding box center [316, 346] width 72 height 11
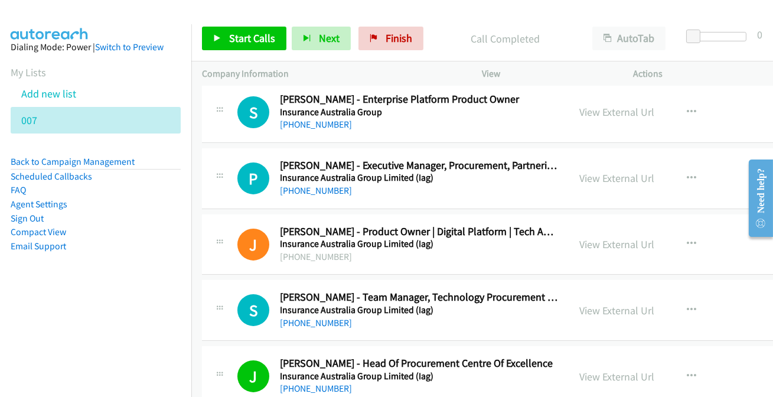
scroll to position [481, 0]
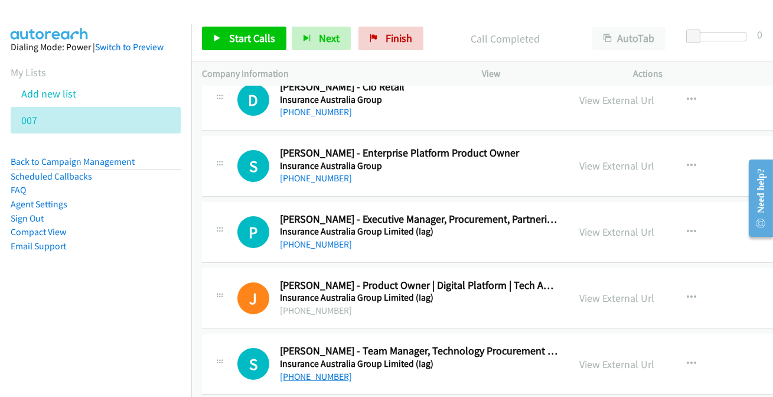
click at [326, 377] on link "[PHONE_NUMBER]" at bounding box center [316, 376] width 72 height 11
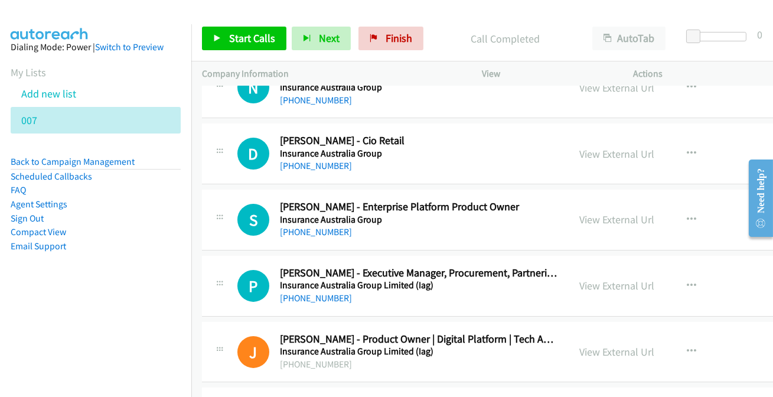
scroll to position [374, 0]
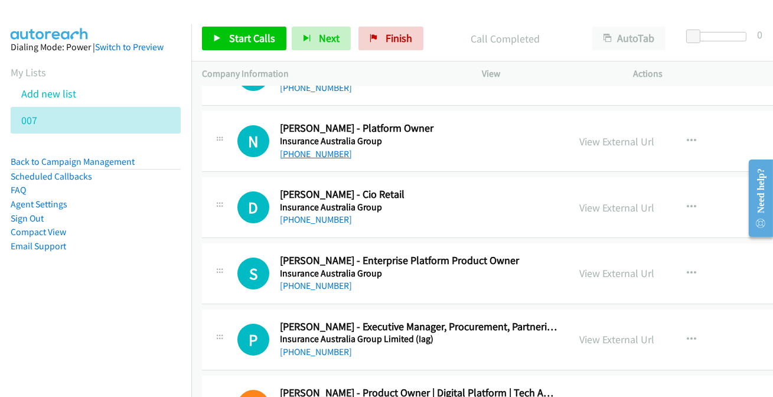
click at [303, 155] on link "[PHONE_NUMBER]" at bounding box center [316, 153] width 72 height 11
drag, startPoint x: 296, startPoint y: 283, endPoint x: 293, endPoint y: 267, distance: 16.3
click at [299, 288] on link "[PHONE_NUMBER]" at bounding box center [316, 285] width 72 height 11
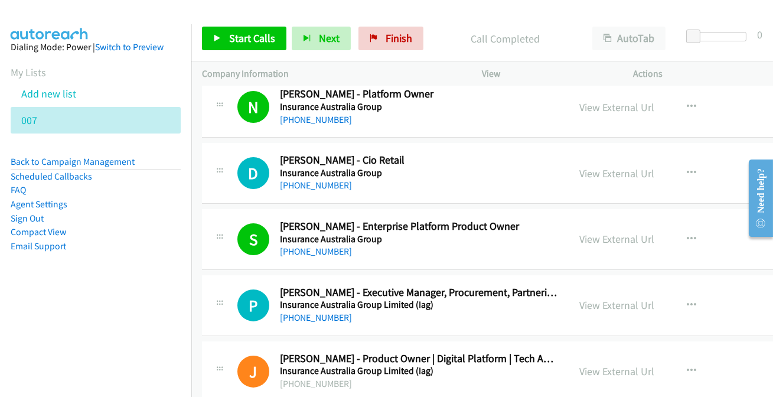
scroll to position [427, 0]
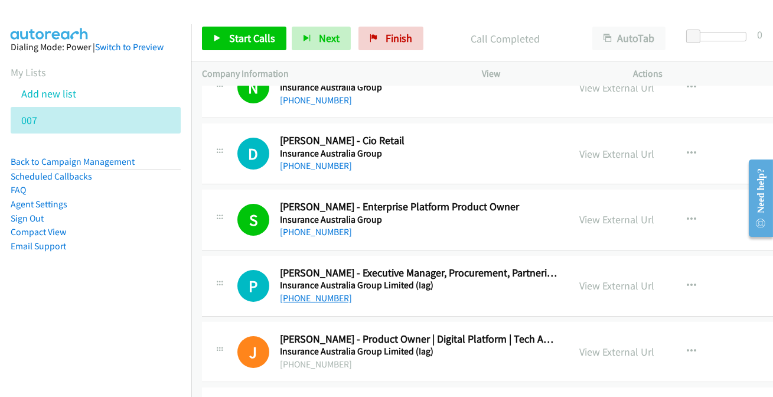
click at [302, 293] on link "[PHONE_NUMBER]" at bounding box center [316, 297] width 72 height 11
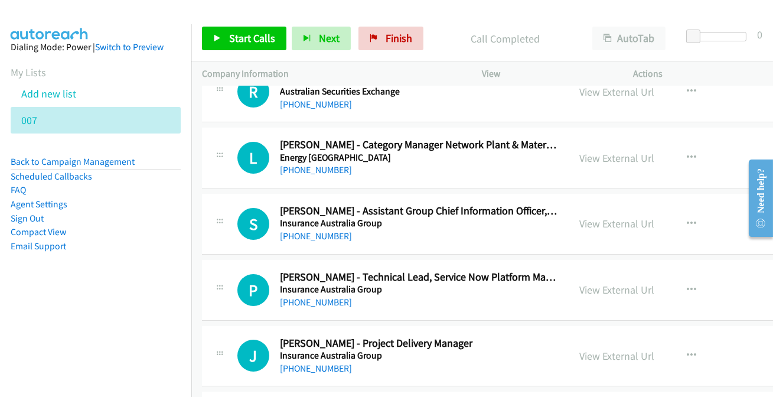
scroll to position [106, 0]
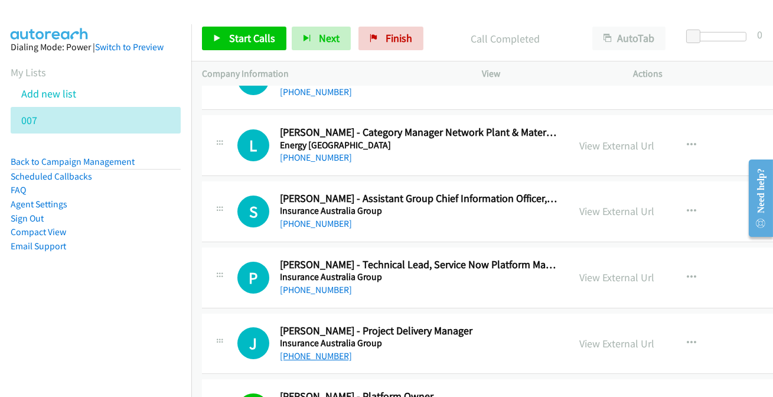
click at [323, 358] on link "[PHONE_NUMBER]" at bounding box center [316, 355] width 72 height 11
drag, startPoint x: 685, startPoint y: 337, endPoint x: 681, endPoint y: 345, distance: 8.7
click at [687, 338] on icon "button" at bounding box center [691, 342] width 9 height 9
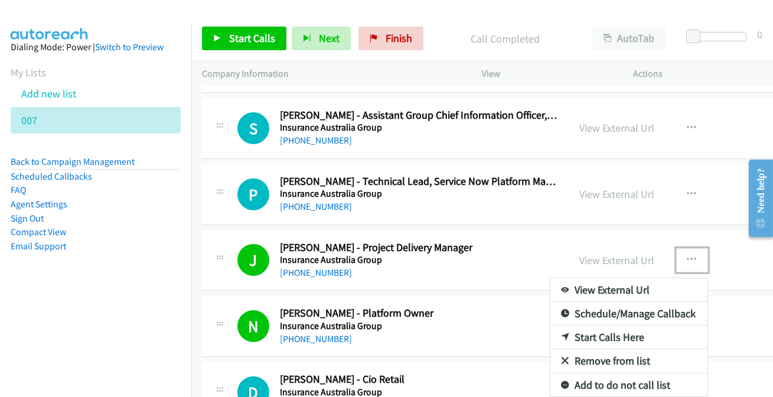
scroll to position [266, 0]
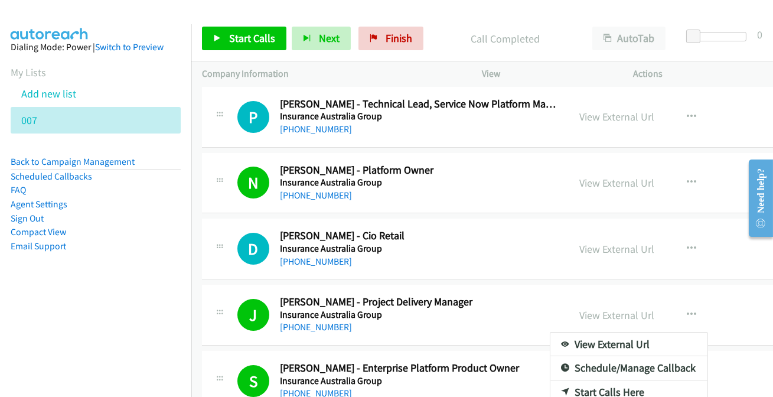
click at [685, 317] on div at bounding box center [386, 198] width 773 height 397
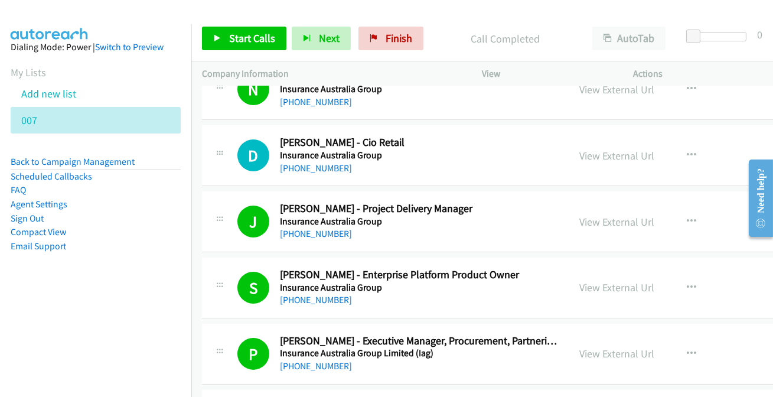
scroll to position [374, 0]
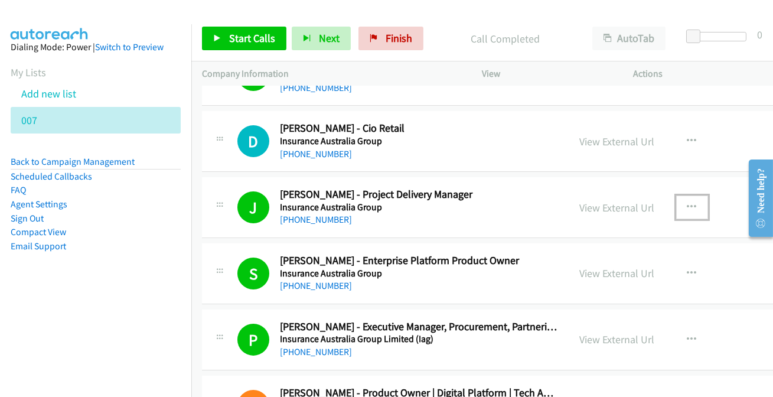
click at [687, 206] on icon "button" at bounding box center [691, 207] width 9 height 9
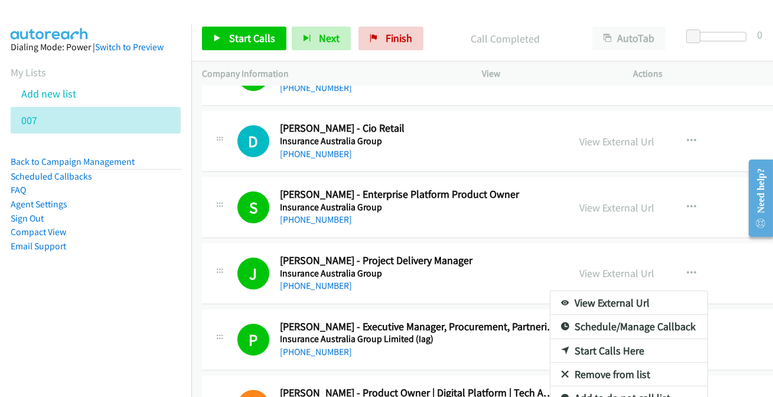
click at [639, 372] on link "Remove from list" at bounding box center [628, 375] width 157 height 24
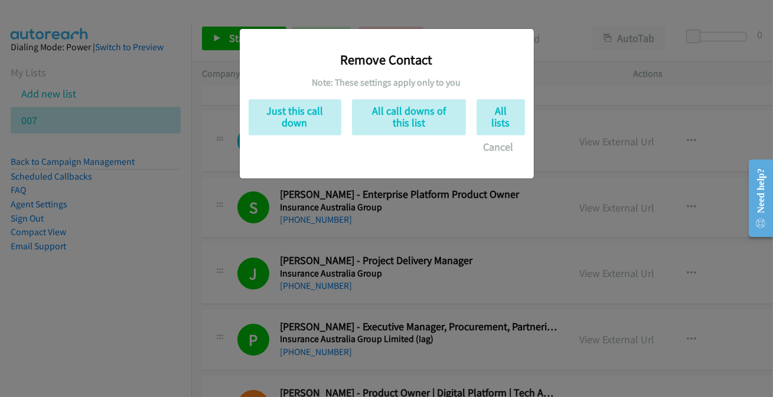
click at [511, 161] on div "Remove Contact Note: These settings apply only to you Just this call down All c…" at bounding box center [387, 103] width 294 height 149
click at [505, 154] on button "Cancel" at bounding box center [498, 147] width 53 height 24
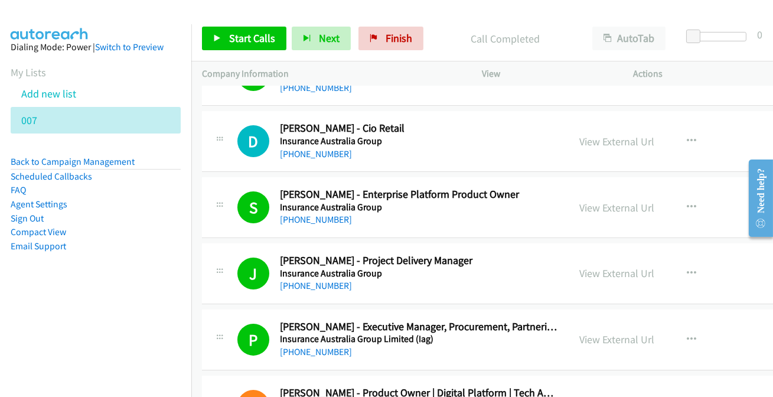
scroll to position [427, 0]
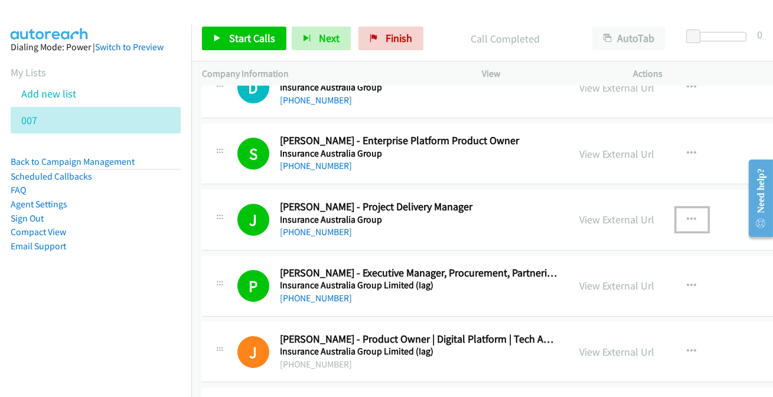
drag, startPoint x: 674, startPoint y: 219, endPoint x: 682, endPoint y: 219, distance: 8.3
click at [677, 219] on button "button" at bounding box center [692, 220] width 32 height 24
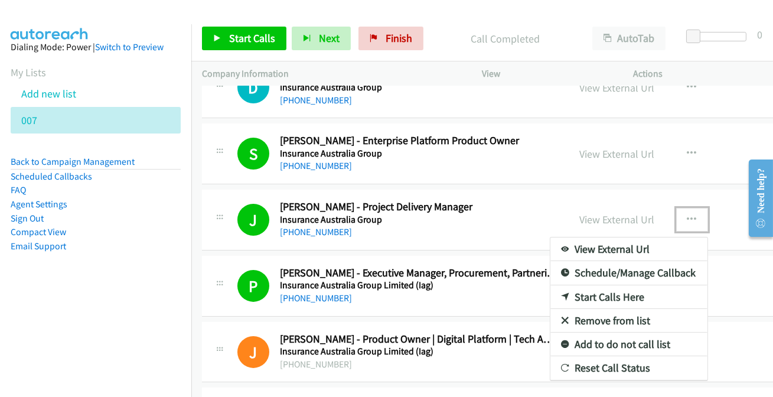
click at [627, 339] on link "Add to do not call list" at bounding box center [628, 344] width 157 height 24
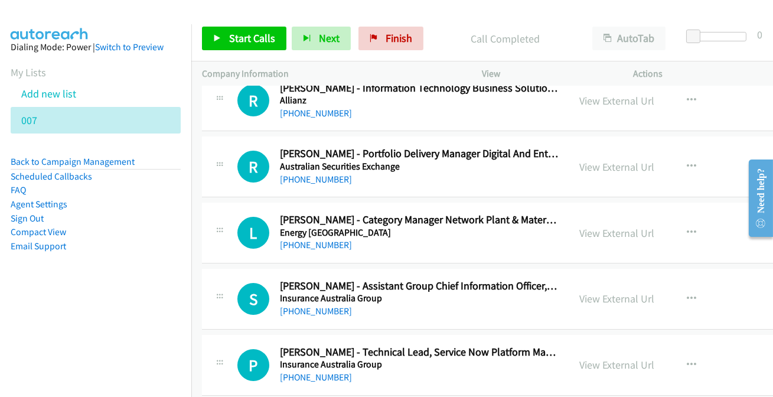
scroll to position [0, 0]
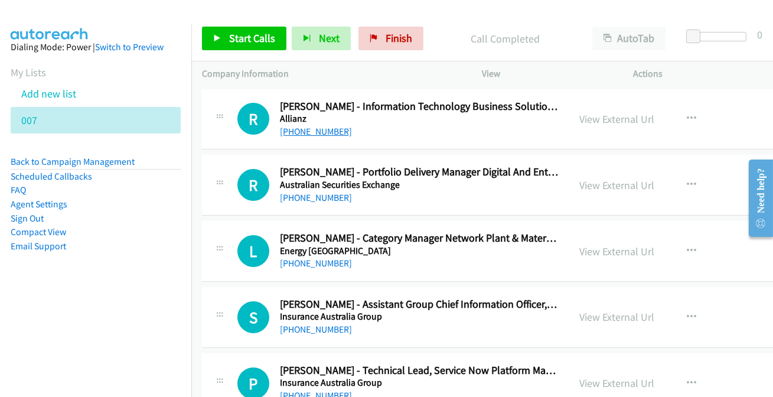
click at [313, 128] on link "[PHONE_NUMBER]" at bounding box center [316, 131] width 72 height 11
click at [323, 329] on link "[PHONE_NUMBER]" at bounding box center [316, 329] width 72 height 11
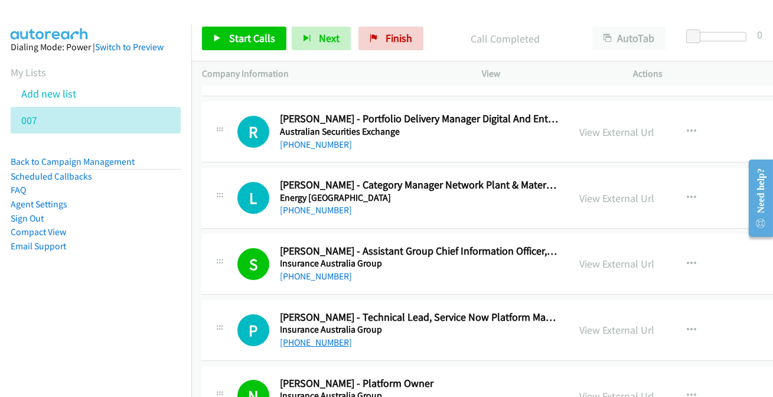
click at [329, 342] on link "[PHONE_NUMBER]" at bounding box center [316, 342] width 72 height 11
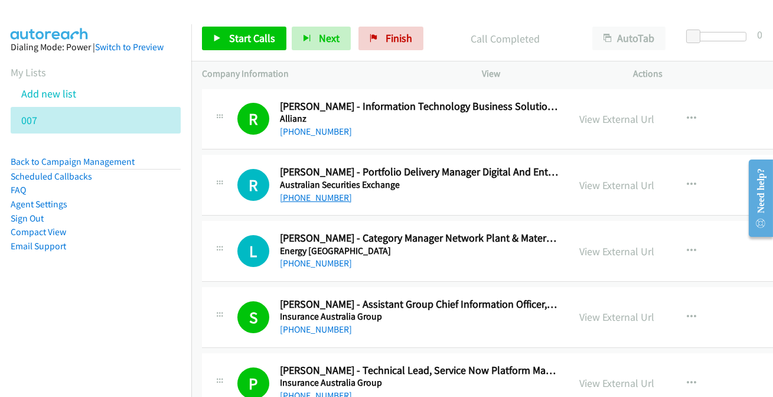
click at [316, 195] on link "[PHONE_NUMBER]" at bounding box center [316, 197] width 72 height 11
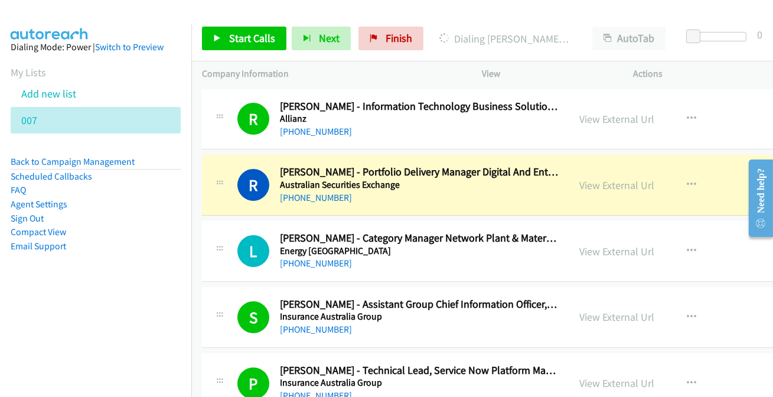
drag, startPoint x: 626, startPoint y: 185, endPoint x: 527, endPoint y: 18, distance: 193.8
click at [590, 183] on link "View External Url" at bounding box center [617, 185] width 75 height 14
click at [622, 187] on link "View External Url" at bounding box center [617, 185] width 75 height 14
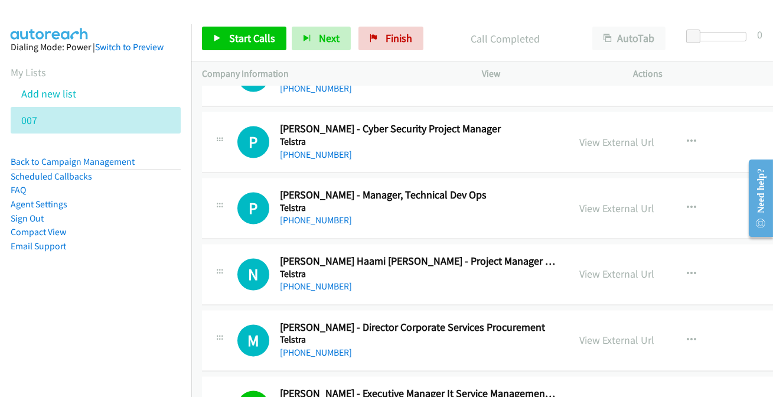
scroll to position [4616, 0]
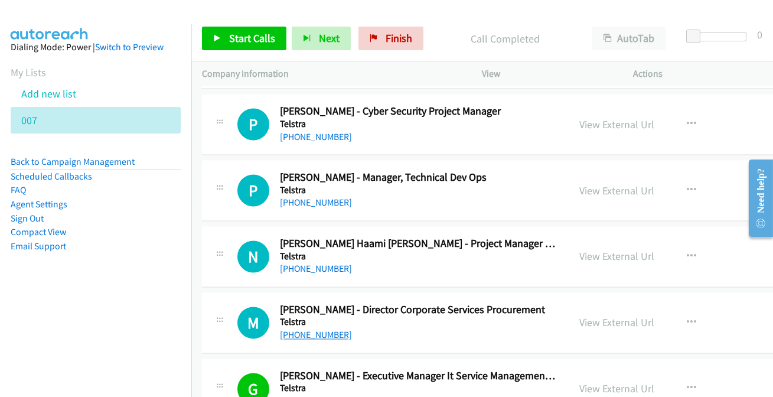
click at [325, 329] on link "[PHONE_NUMBER]" at bounding box center [316, 334] width 72 height 11
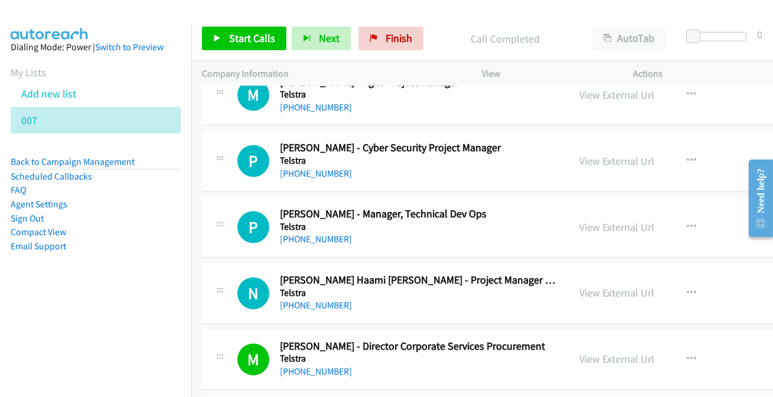
scroll to position [4509, 0]
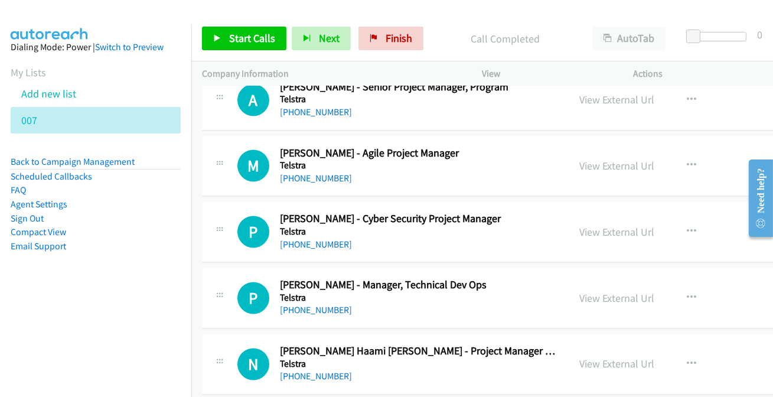
click at [322, 243] on div "[PHONE_NUMBER]" at bounding box center [419, 244] width 279 height 14
click at [322, 240] on link "[PHONE_NUMBER]" at bounding box center [316, 244] width 72 height 11
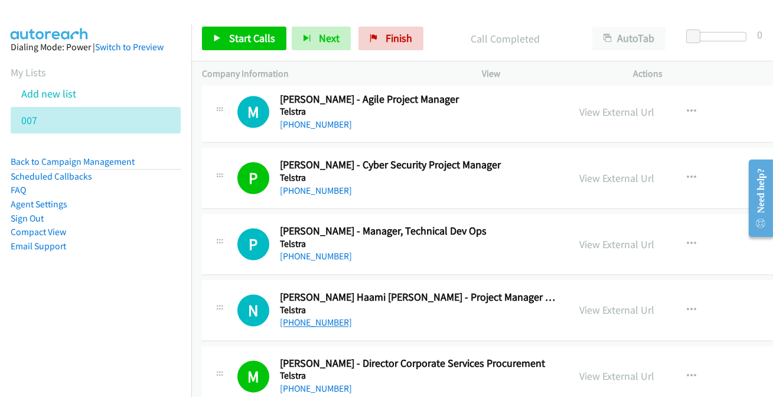
click at [293, 319] on link "[PHONE_NUMBER]" at bounding box center [316, 321] width 72 height 11
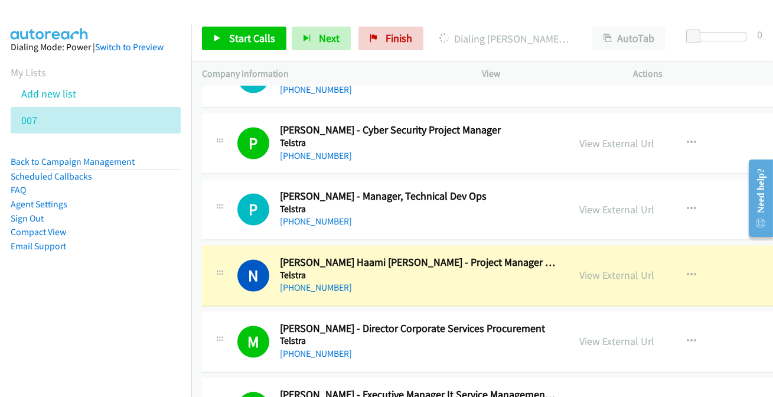
scroll to position [4616, 0]
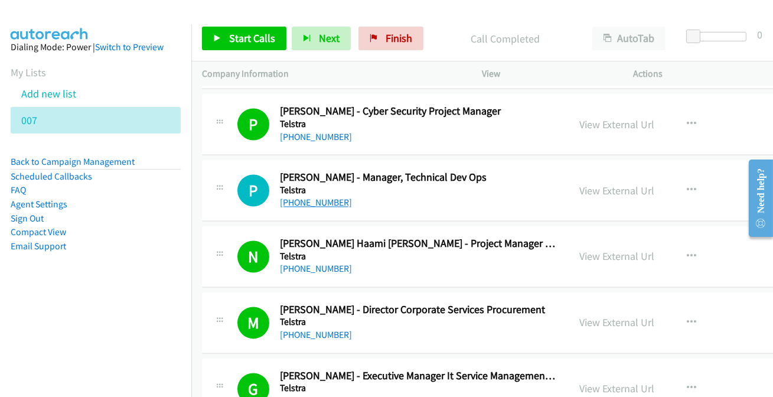
click at [322, 197] on link "[PHONE_NUMBER]" at bounding box center [316, 202] width 72 height 11
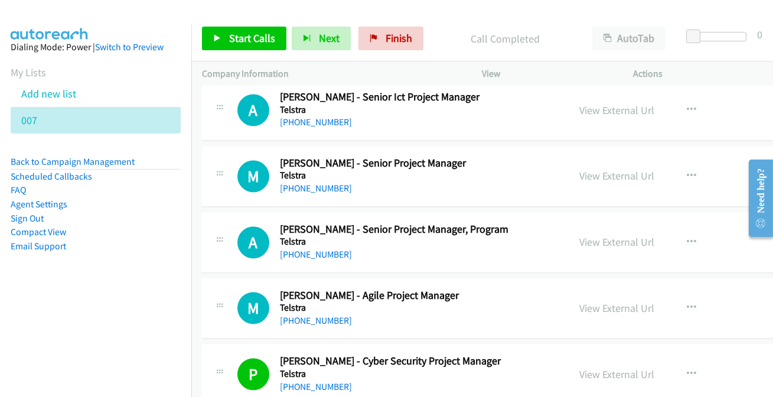
scroll to position [4347, 0]
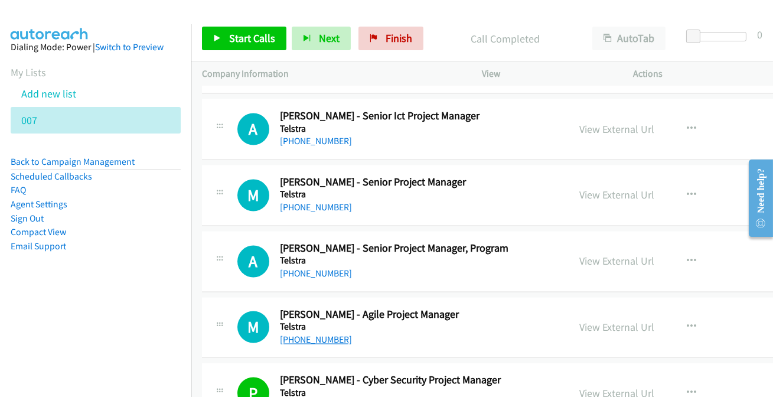
click at [310, 334] on link "[PHONE_NUMBER]" at bounding box center [316, 339] width 72 height 11
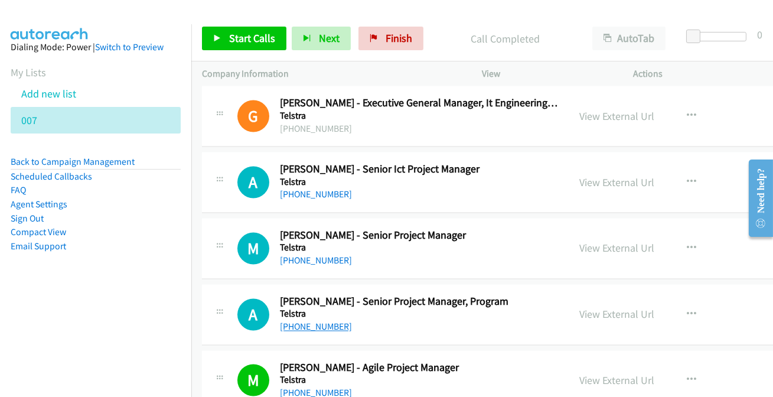
click at [304, 322] on link "[PHONE_NUMBER]" at bounding box center [316, 326] width 72 height 11
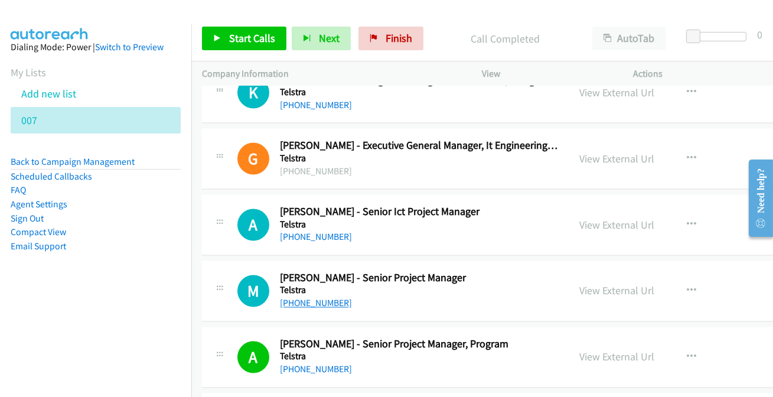
scroll to position [4240, 0]
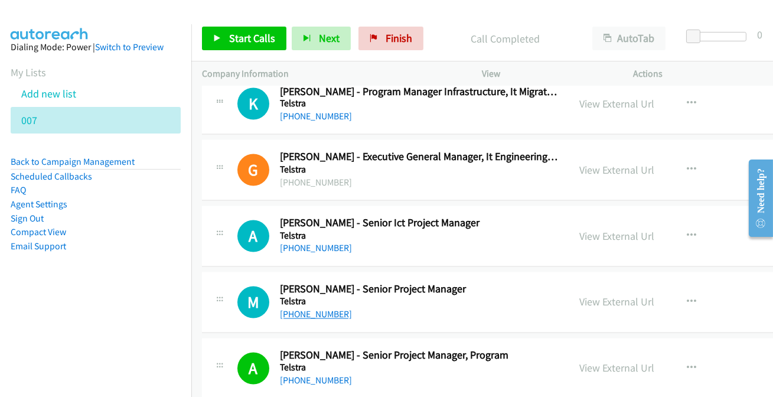
click at [319, 309] on link "[PHONE_NUMBER]" at bounding box center [316, 314] width 72 height 11
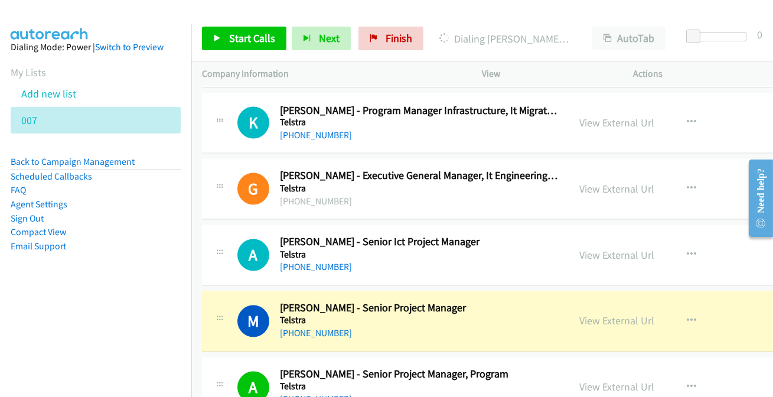
scroll to position [4186, 0]
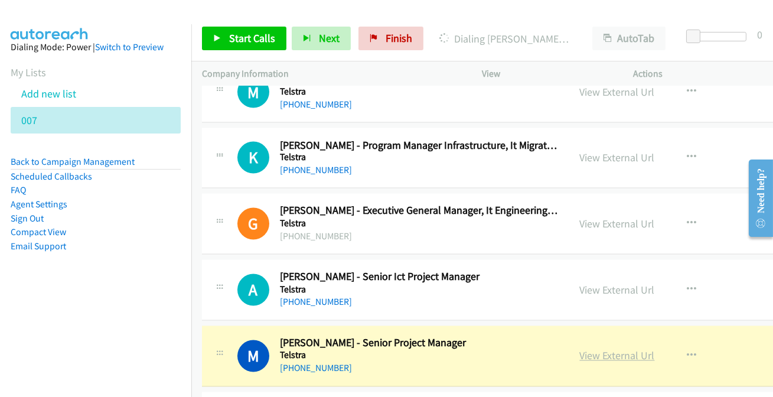
click at [605, 349] on link "View External Url" at bounding box center [617, 356] width 75 height 14
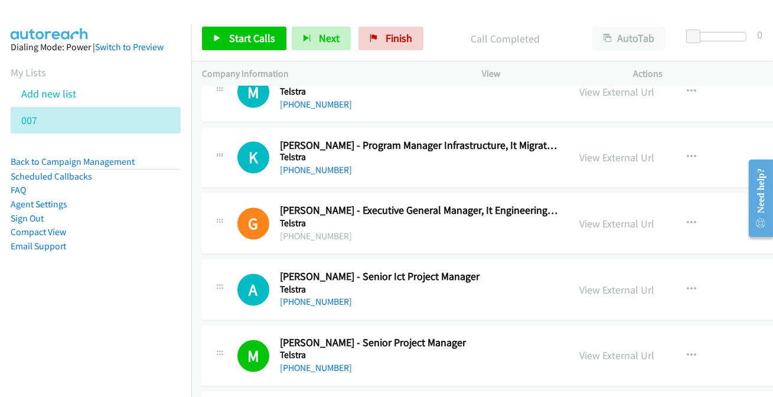
scroll to position [4133, 0]
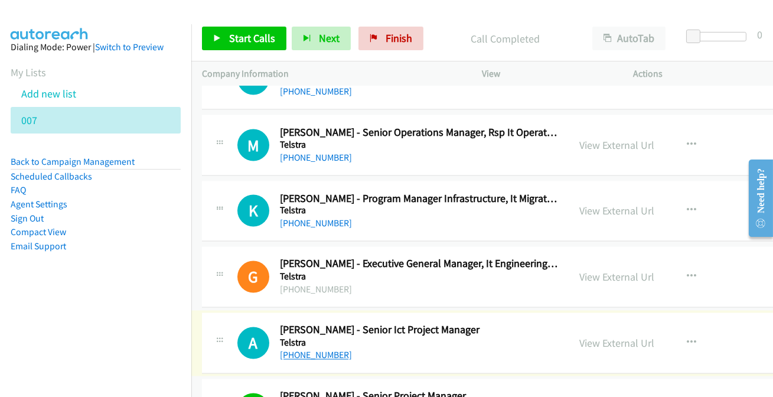
click at [318, 354] on link "[PHONE_NUMBER]" at bounding box center [316, 355] width 72 height 11
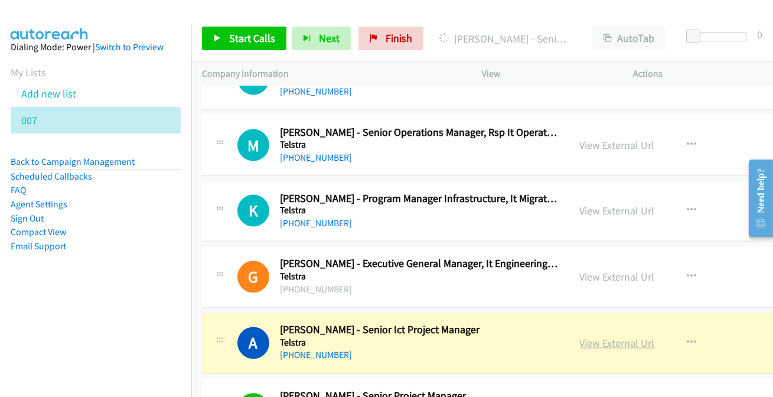
click at [620, 338] on link "View External Url" at bounding box center [617, 344] width 75 height 14
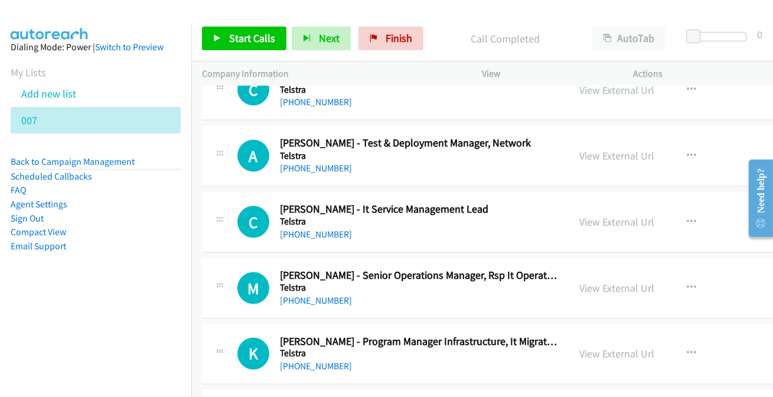
scroll to position [3972, 0]
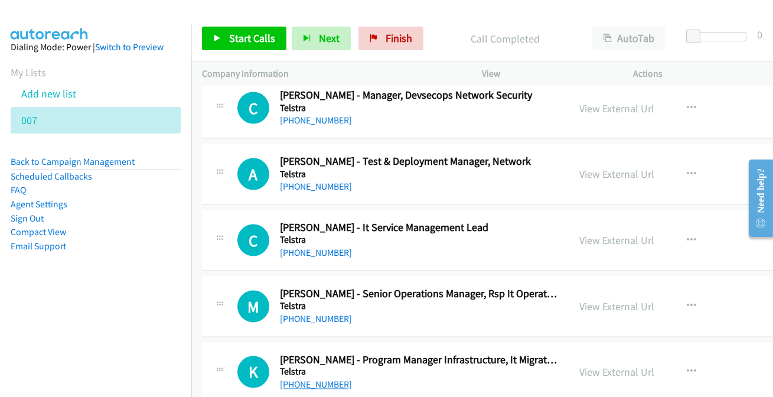
click at [315, 379] on link "[PHONE_NUMBER]" at bounding box center [316, 384] width 72 height 11
click at [314, 313] on link "[PHONE_NUMBER]" at bounding box center [316, 318] width 72 height 11
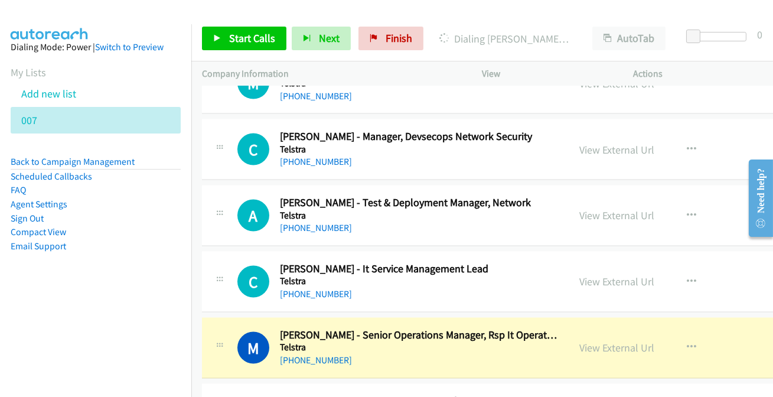
scroll to position [3918, 0]
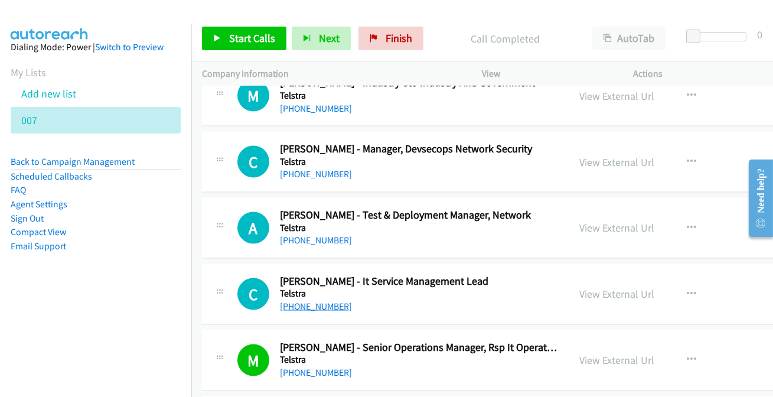
click at [295, 301] on link "[PHONE_NUMBER]" at bounding box center [316, 306] width 72 height 11
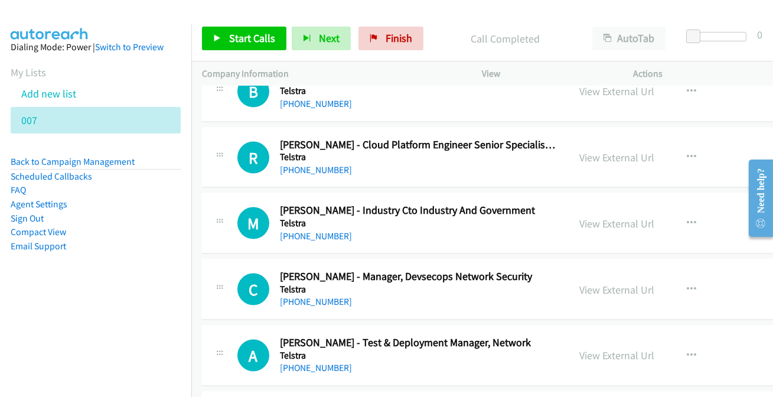
scroll to position [3757, 0]
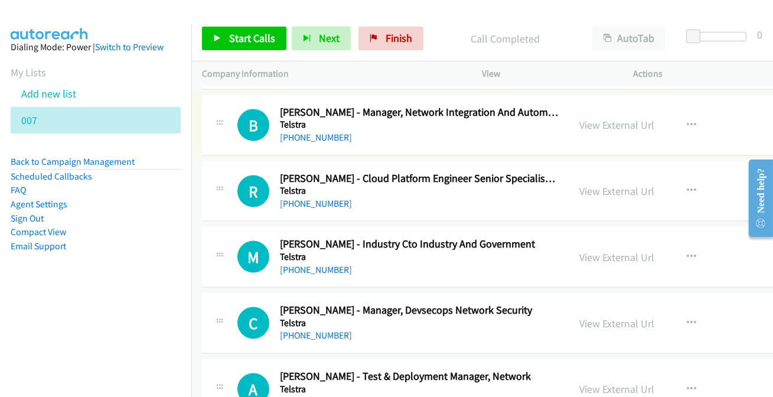
click at [304, 132] on link "[PHONE_NUMBER]" at bounding box center [316, 137] width 72 height 11
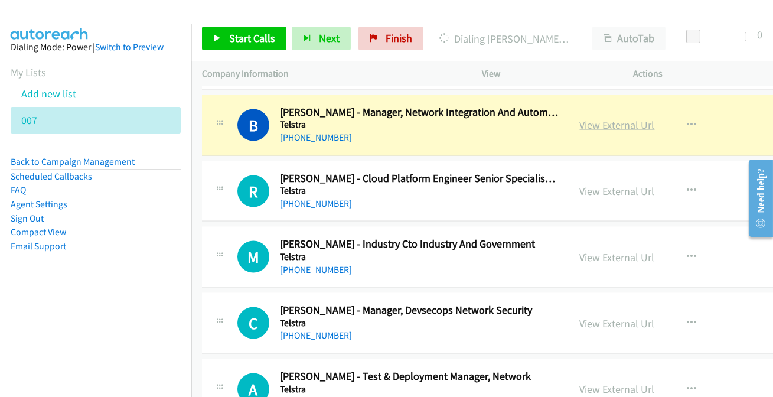
click at [608, 121] on link "View External Url" at bounding box center [617, 125] width 75 height 14
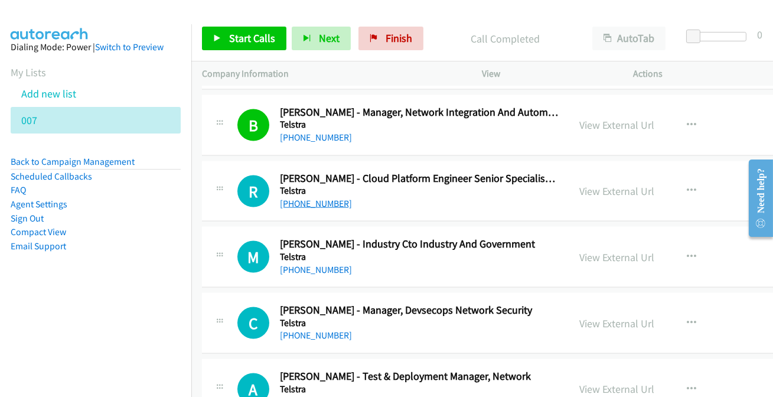
click at [305, 199] on link "[PHONE_NUMBER]" at bounding box center [316, 203] width 72 height 11
click at [601, 184] on link "View External Url" at bounding box center [617, 191] width 75 height 14
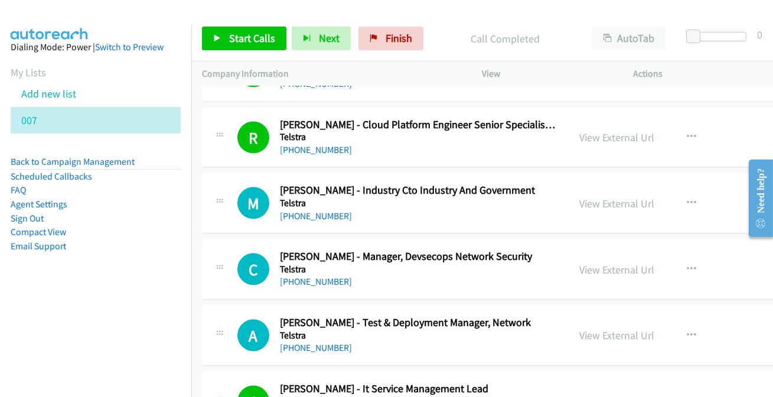
scroll to position [3864, 0]
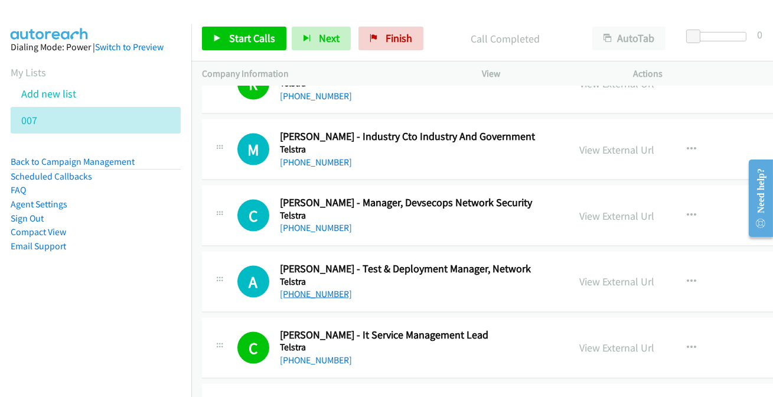
click at [306, 288] on link "[PHONE_NUMBER]" at bounding box center [316, 293] width 72 height 11
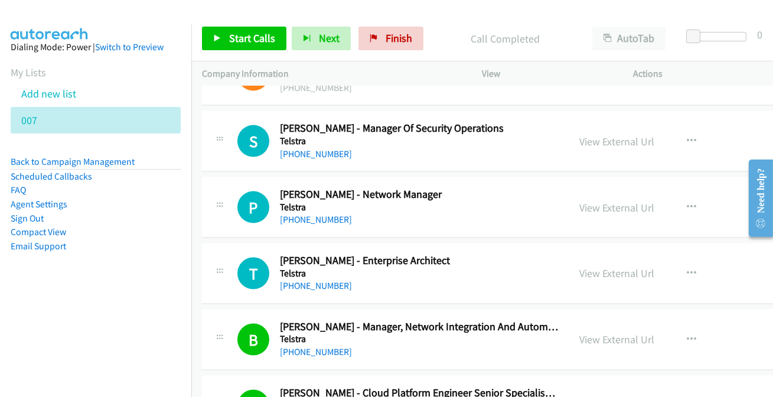
scroll to position [3489, 0]
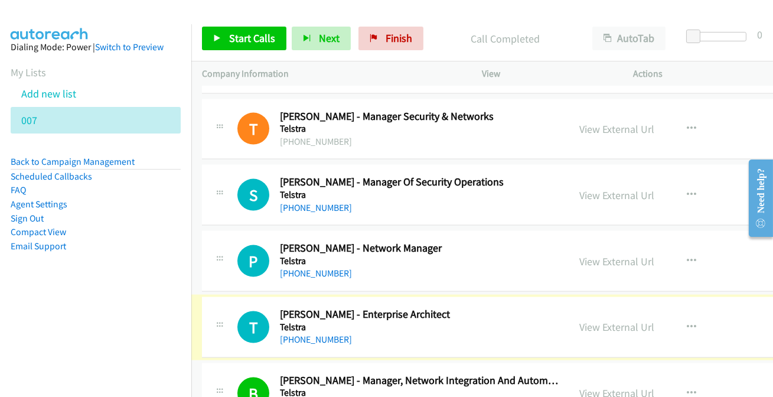
click at [314, 334] on link "[PHONE_NUMBER]" at bounding box center [316, 339] width 72 height 11
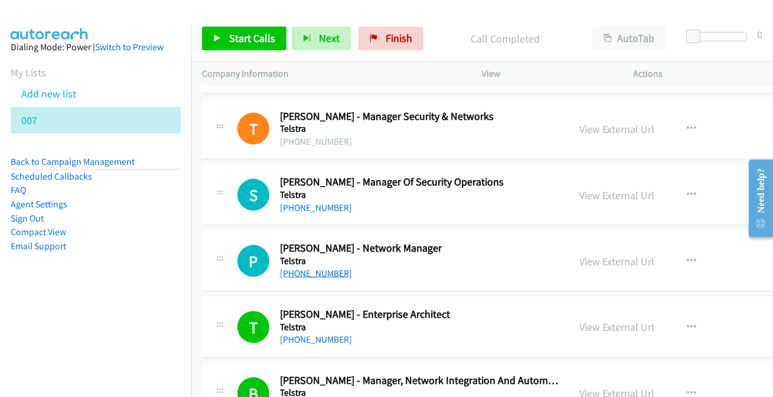
click at [290, 269] on link "[PHONE_NUMBER]" at bounding box center [316, 272] width 72 height 11
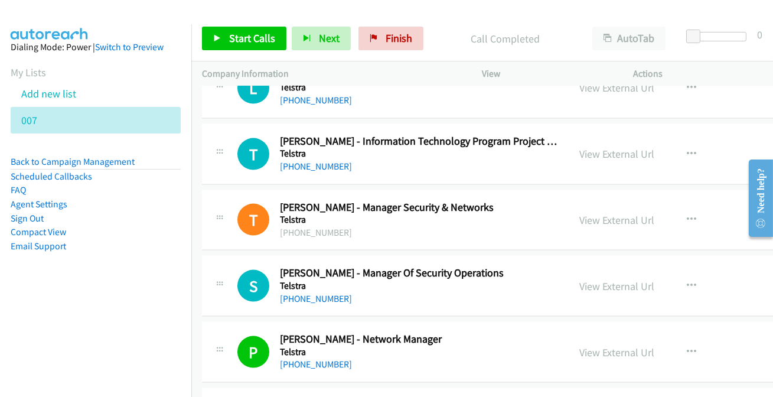
scroll to position [3381, 0]
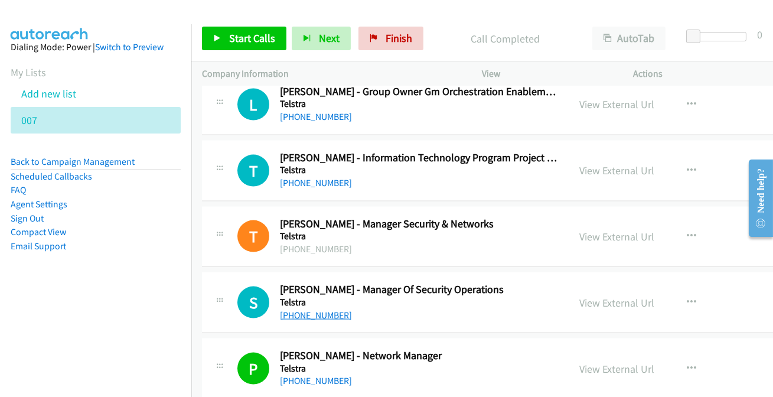
click at [309, 313] on link "[PHONE_NUMBER]" at bounding box center [316, 314] width 72 height 11
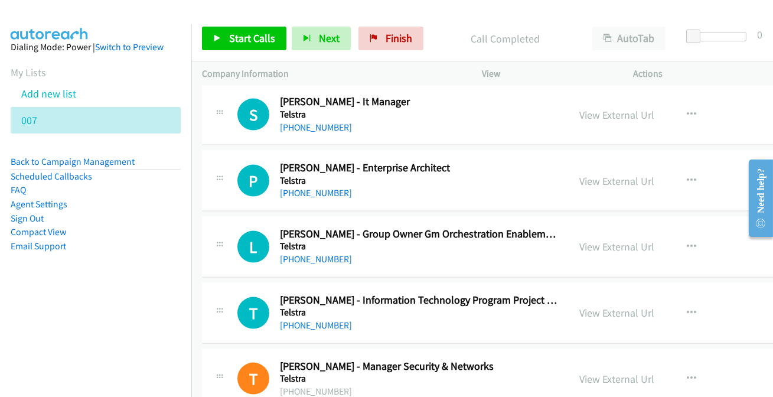
scroll to position [3220, 0]
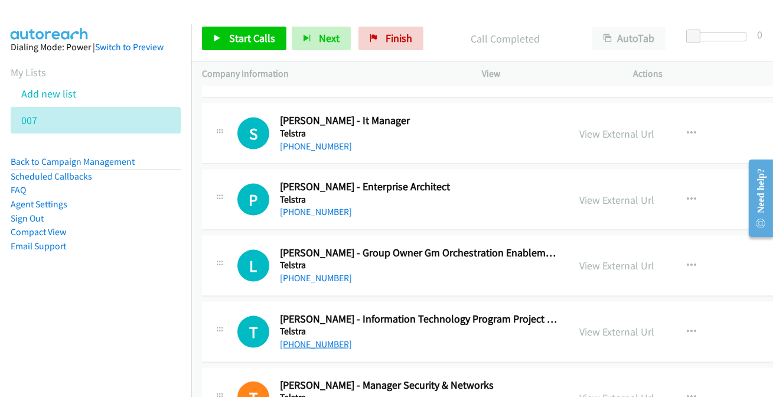
click at [316, 340] on link "[PHONE_NUMBER]" at bounding box center [316, 343] width 72 height 11
click at [307, 148] on div "[PHONE_NUMBER]" at bounding box center [419, 146] width 279 height 14
click at [309, 143] on link "[PHONE_NUMBER]" at bounding box center [316, 146] width 72 height 11
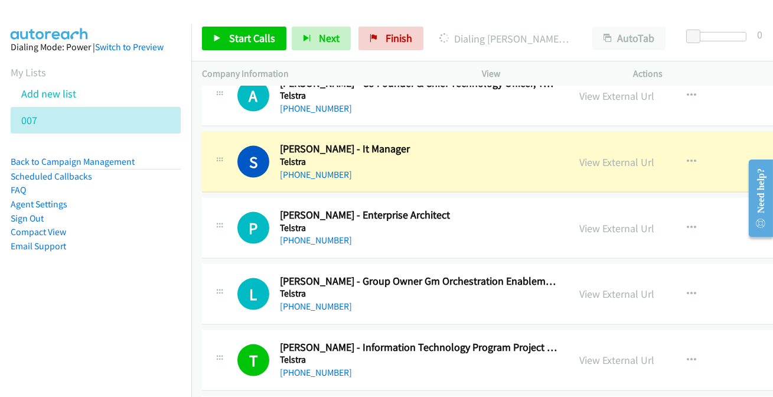
scroll to position [3166, 0]
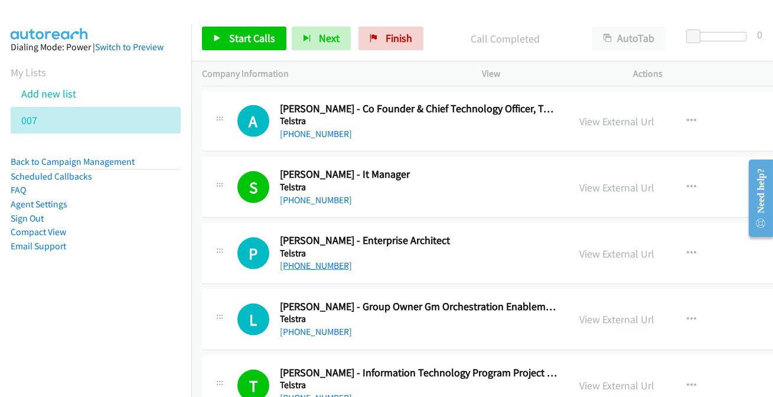
click at [305, 260] on link "[PHONE_NUMBER]" at bounding box center [316, 265] width 72 height 11
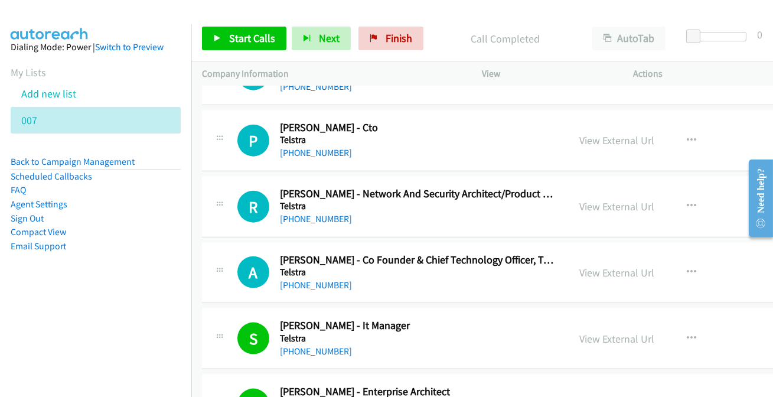
scroll to position [2952, 0]
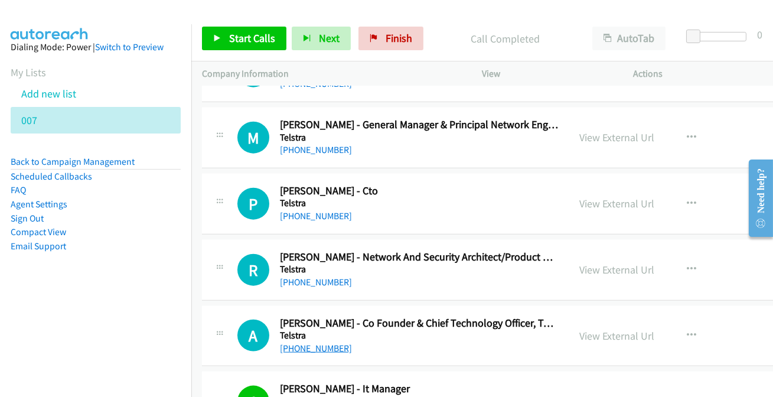
click at [315, 342] on link "[PHONE_NUMBER]" at bounding box center [316, 347] width 72 height 11
click at [435, 376] on div "S Callback Scheduled [PERSON_NAME] - It Manager Telstra [GEOGRAPHIC_DATA]/[GEOG…" at bounding box center [547, 401] width 691 height 61
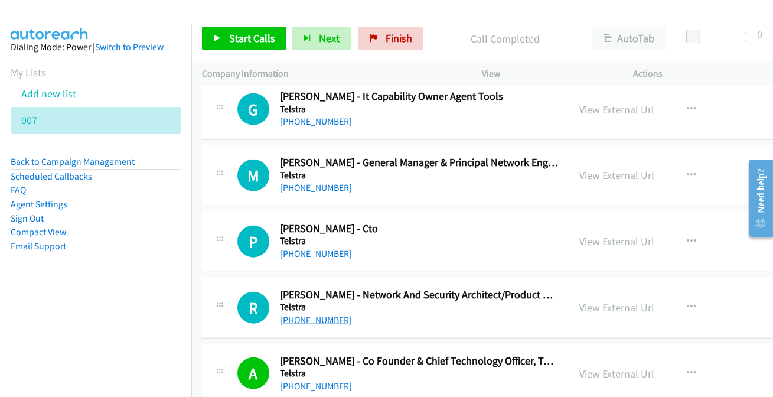
scroll to position [2898, 0]
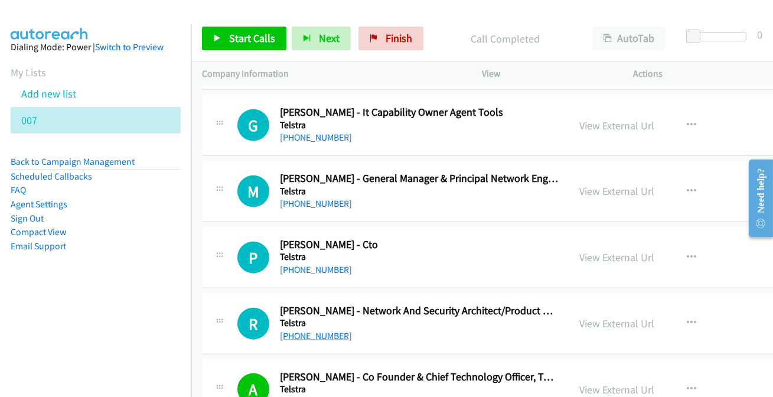
click at [315, 332] on link "[PHONE_NUMBER]" at bounding box center [316, 335] width 72 height 11
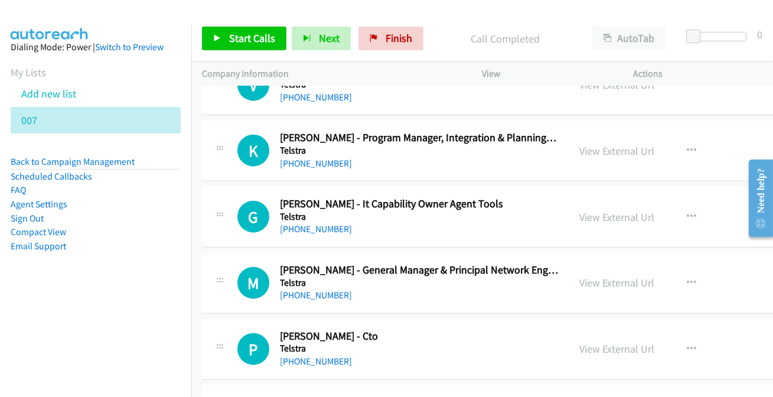
scroll to position [2791, 0]
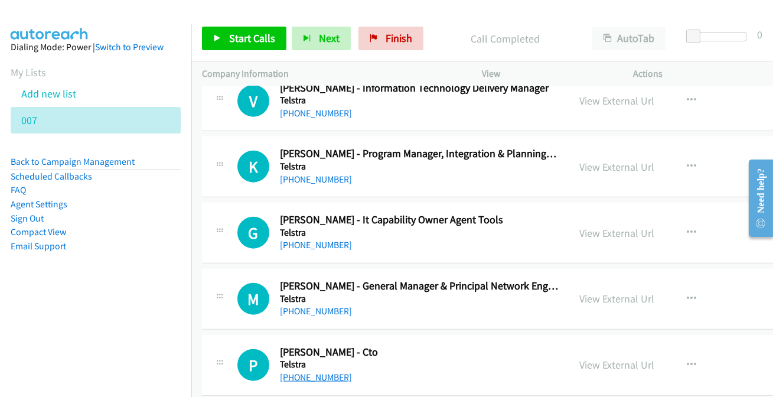
click at [308, 374] on link "[PHONE_NUMBER]" at bounding box center [316, 376] width 72 height 11
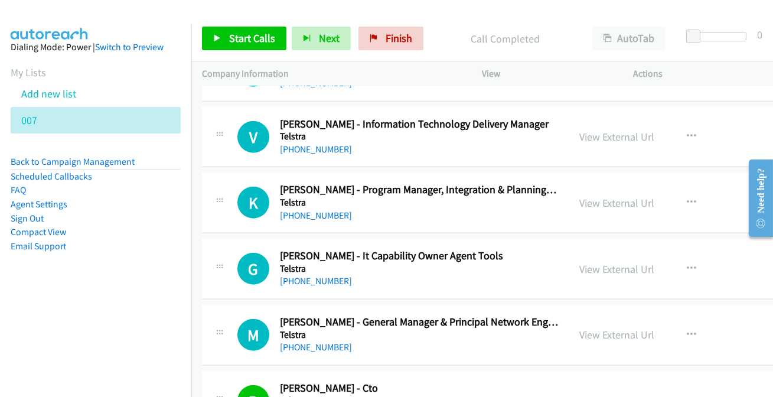
scroll to position [2737, 0]
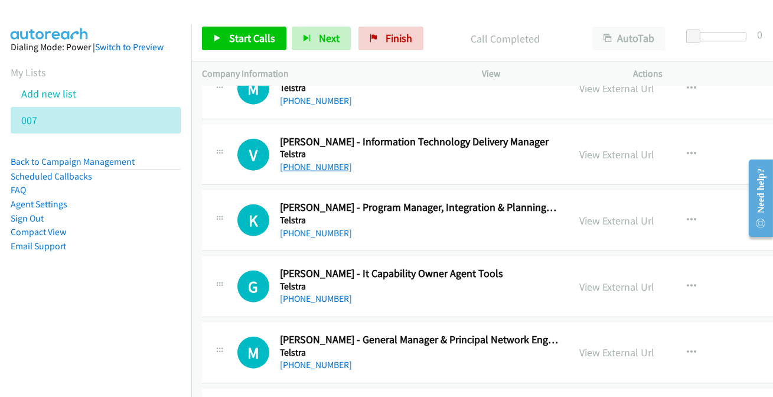
click at [302, 161] on link "[PHONE_NUMBER]" at bounding box center [316, 166] width 72 height 11
click at [288, 293] on link "[PHONE_NUMBER]" at bounding box center [316, 298] width 72 height 11
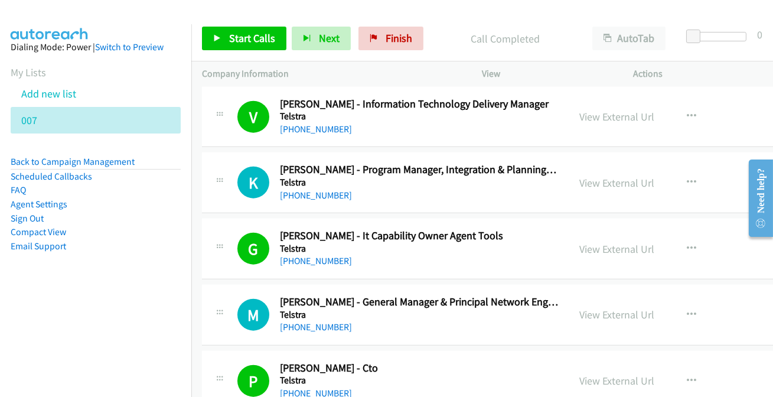
scroll to position [2791, 0]
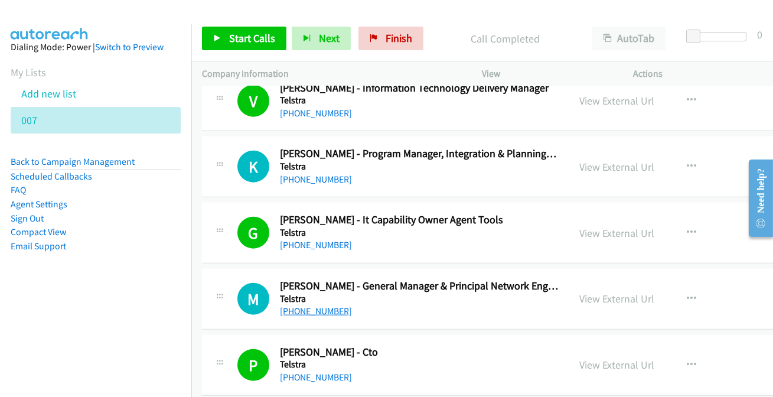
click at [325, 306] on link "[PHONE_NUMBER]" at bounding box center [316, 310] width 72 height 11
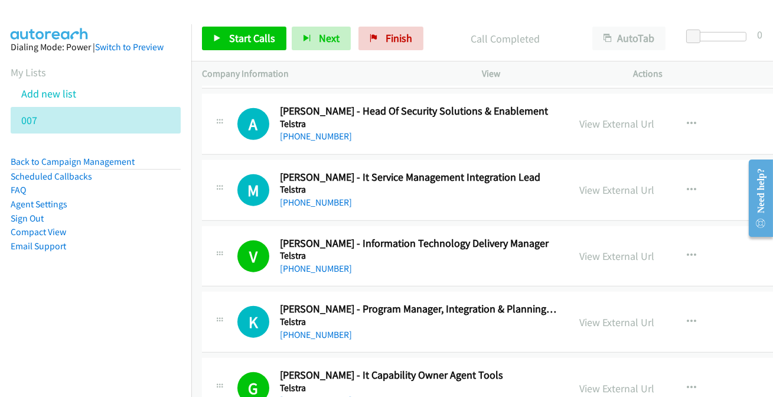
scroll to position [2630, 0]
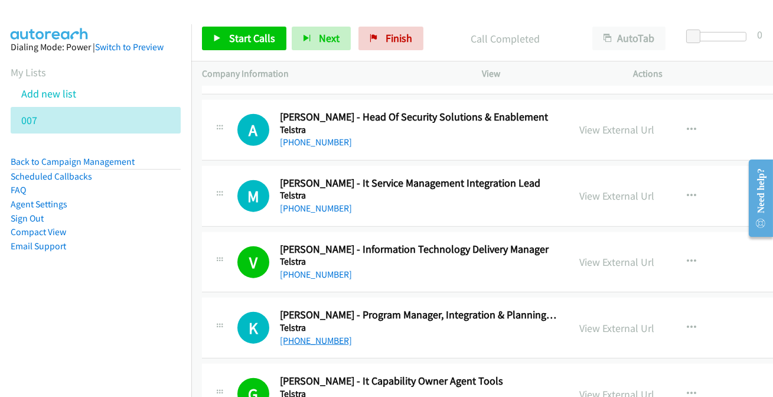
click at [305, 337] on link "[PHONE_NUMBER]" at bounding box center [316, 340] width 72 height 11
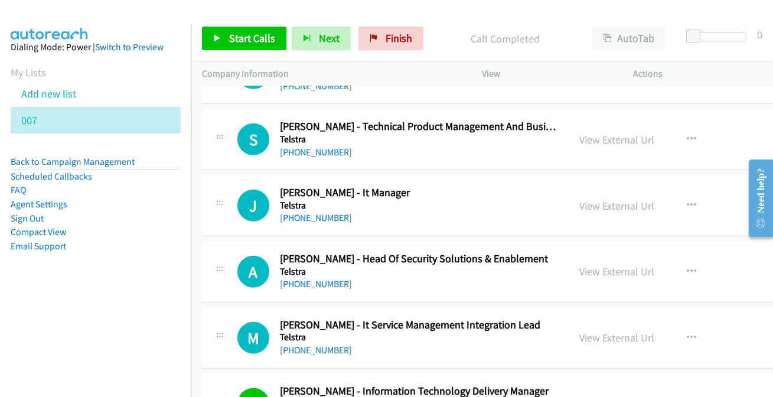
scroll to position [2469, 0]
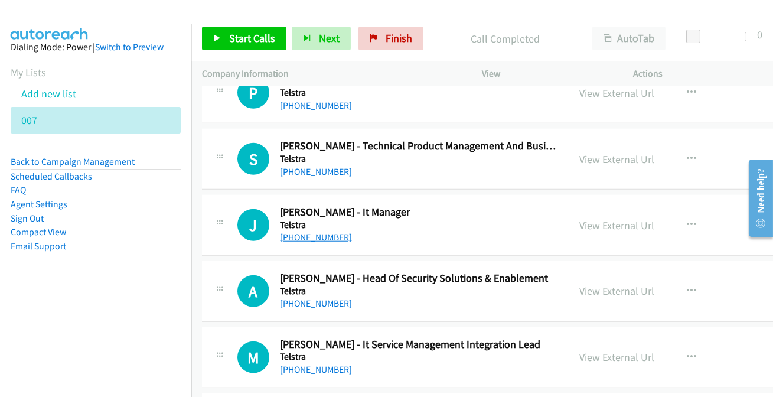
click at [331, 235] on link "[PHONE_NUMBER]" at bounding box center [316, 236] width 72 height 11
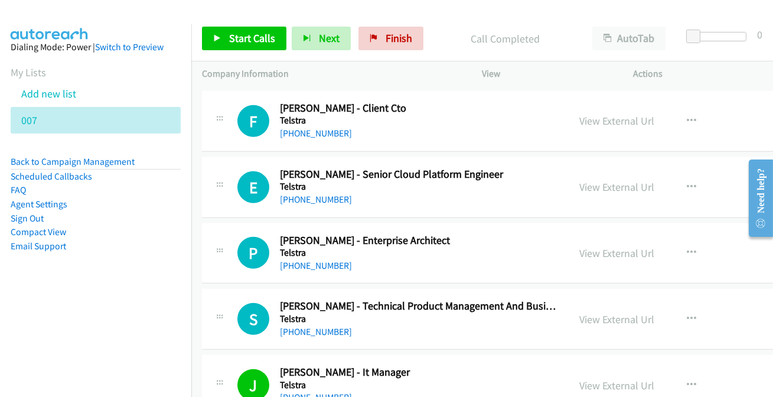
scroll to position [2308, 0]
click at [311, 260] on link "[PHONE_NUMBER]" at bounding box center [316, 265] width 72 height 11
click at [305, 197] on link "[PHONE_NUMBER]" at bounding box center [316, 199] width 72 height 11
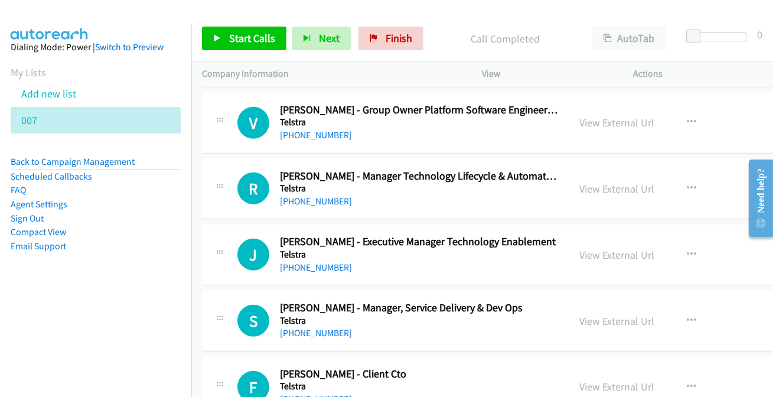
scroll to position [2039, 0]
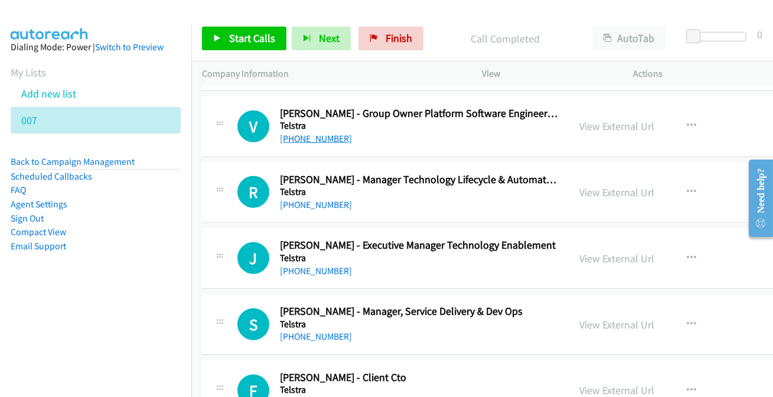
click at [325, 139] on link "[PHONE_NUMBER]" at bounding box center [316, 138] width 72 height 11
click at [312, 270] on link "[PHONE_NUMBER]" at bounding box center [316, 270] width 72 height 11
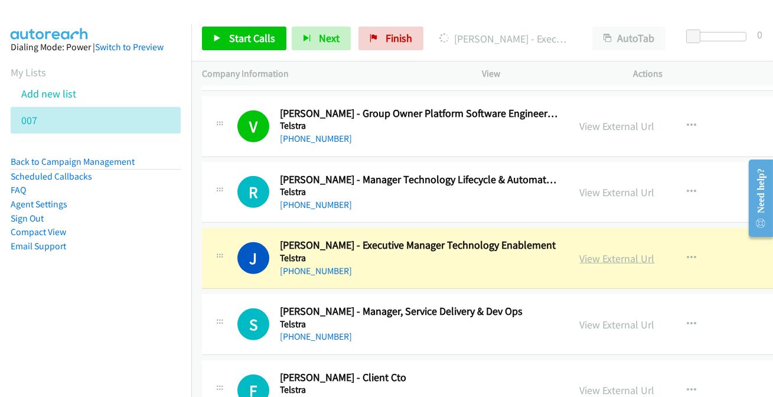
click at [599, 257] on link "View External Url" at bounding box center [617, 259] width 75 height 14
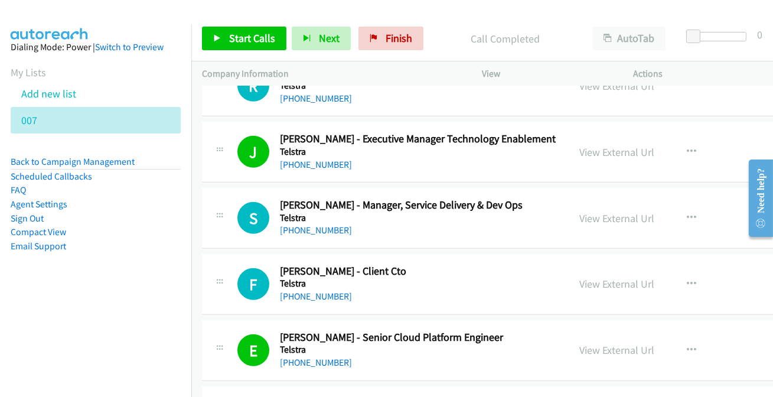
scroll to position [2147, 0]
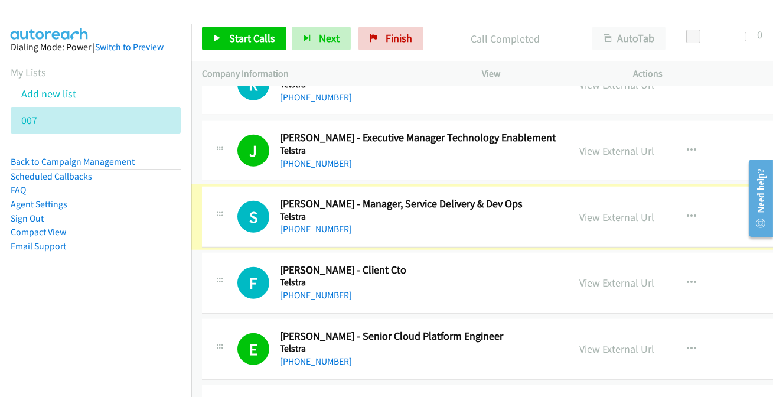
click at [293, 223] on link "[PHONE_NUMBER]" at bounding box center [316, 228] width 72 height 11
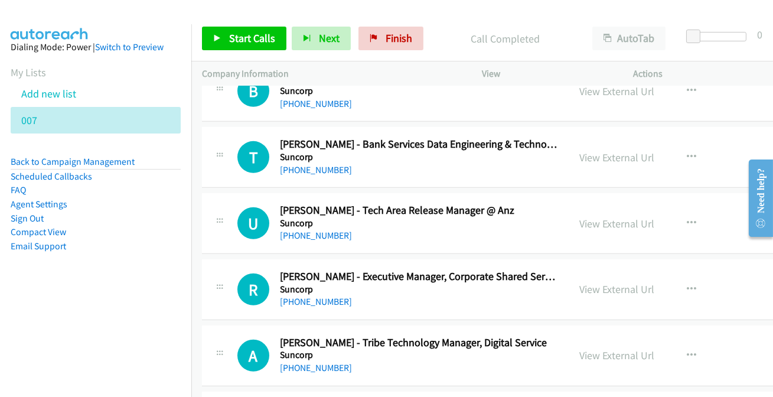
scroll to position [1395, 0]
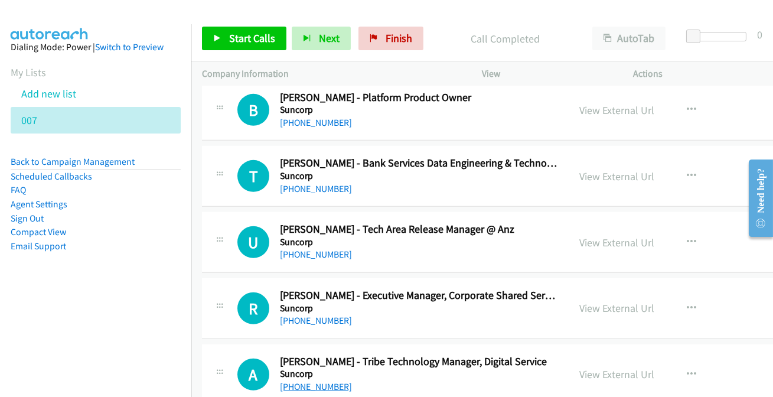
click at [335, 383] on link "[PHONE_NUMBER]" at bounding box center [316, 386] width 72 height 11
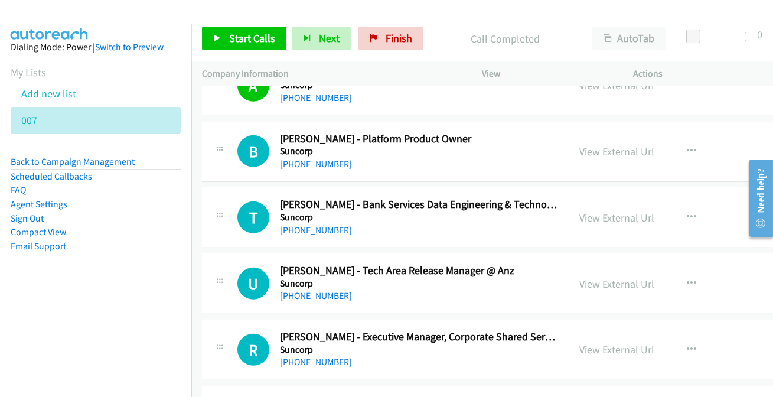
scroll to position [1341, 0]
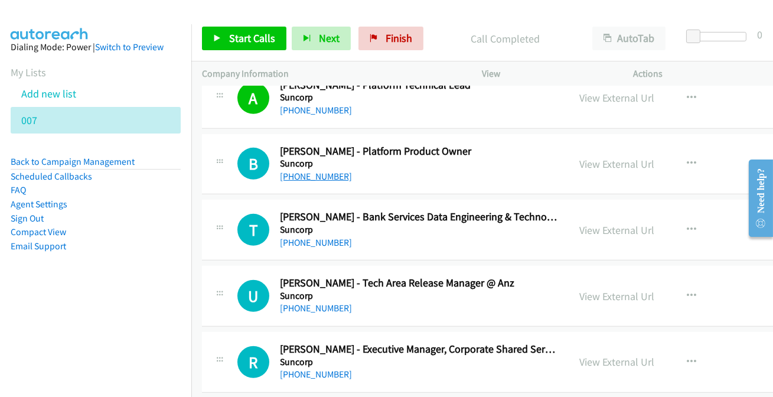
click at [302, 171] on link "[PHONE_NUMBER]" at bounding box center [316, 176] width 72 height 11
click at [305, 172] on link "[PHONE_NUMBER]" at bounding box center [316, 176] width 72 height 11
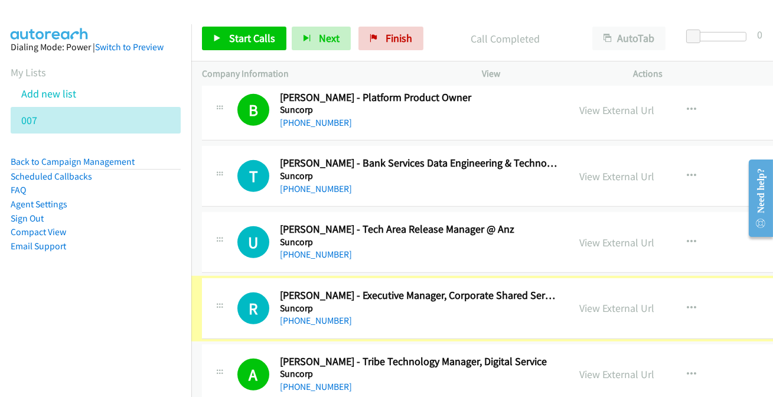
drag, startPoint x: 300, startPoint y: 319, endPoint x: 259, endPoint y: 301, distance: 44.7
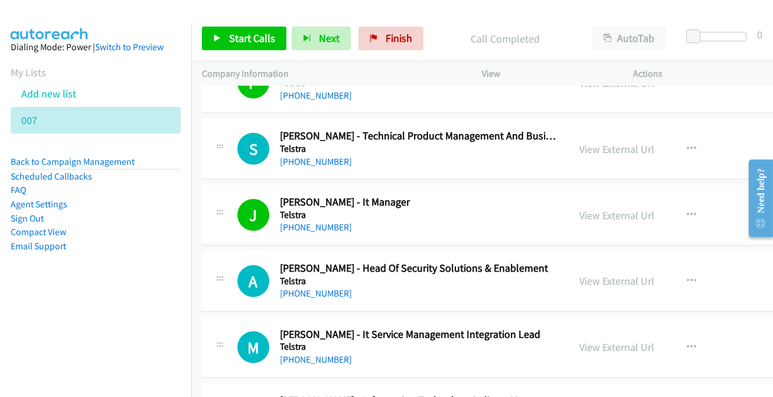
scroll to position [2469, 0]
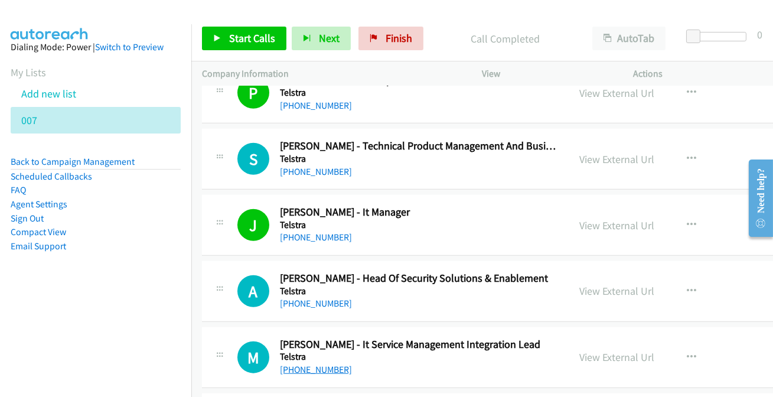
click at [302, 364] on link "[PHONE_NUMBER]" at bounding box center [316, 369] width 72 height 11
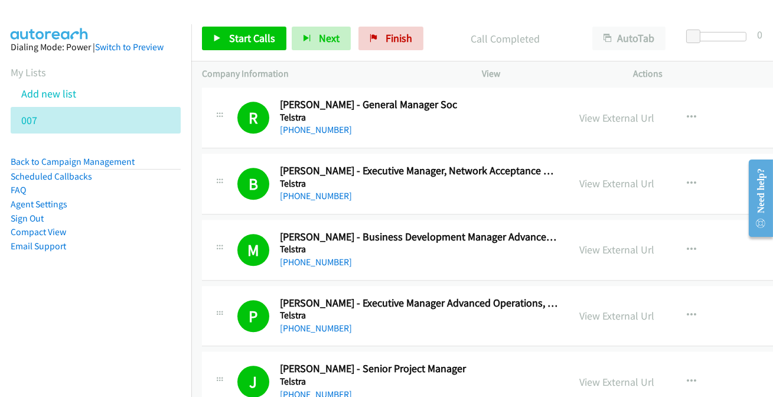
scroll to position [5743, 0]
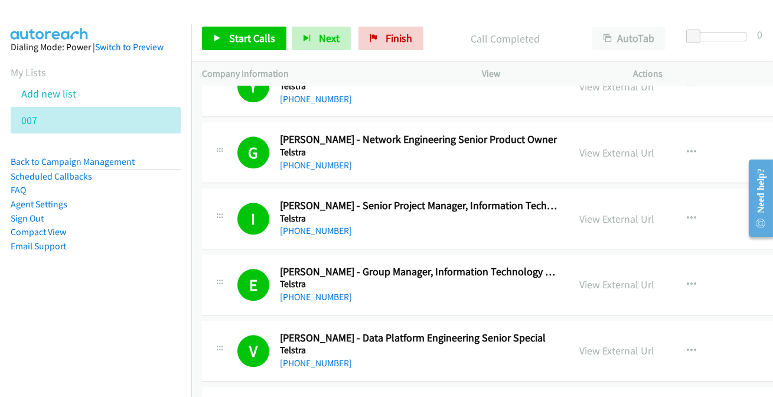
drag, startPoint x: 693, startPoint y: 288, endPoint x: 606, endPoint y: 159, distance: 154.8
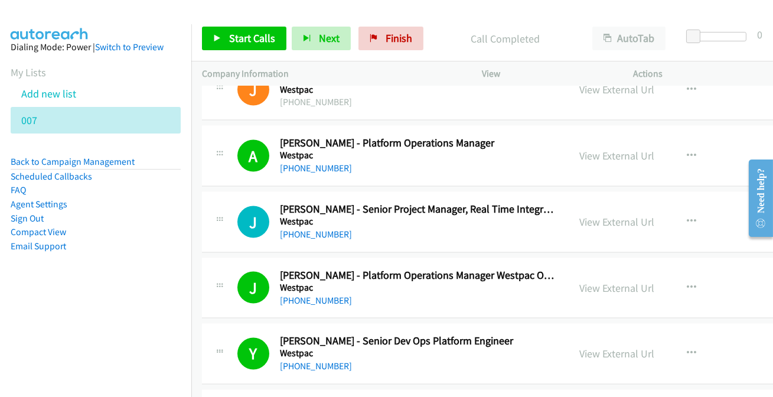
scroll to position [12506, 0]
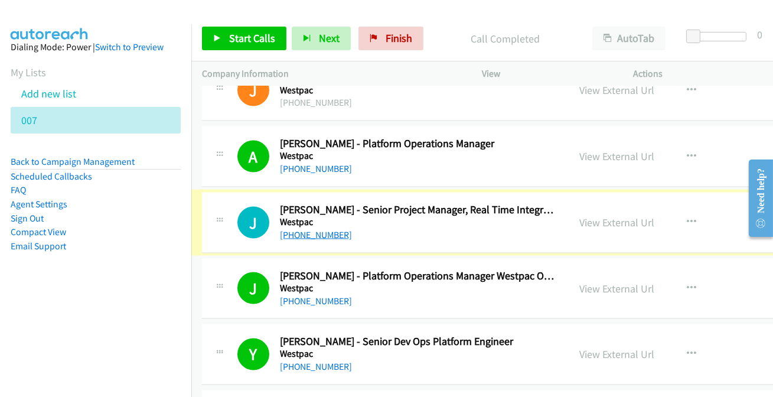
click at [311, 229] on link "[PHONE_NUMBER]" at bounding box center [316, 234] width 72 height 11
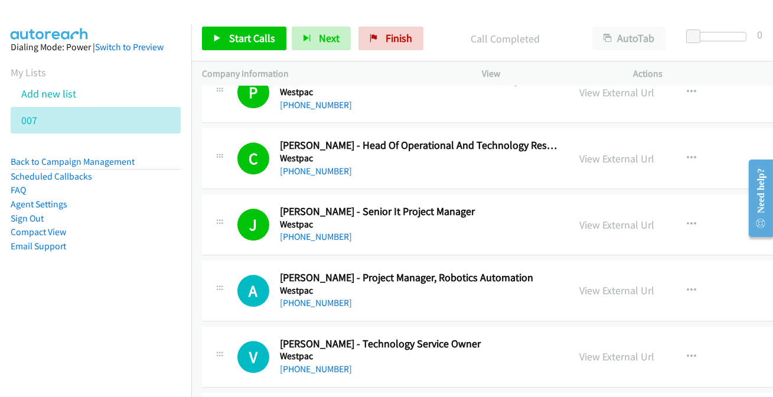
scroll to position [14223, 0]
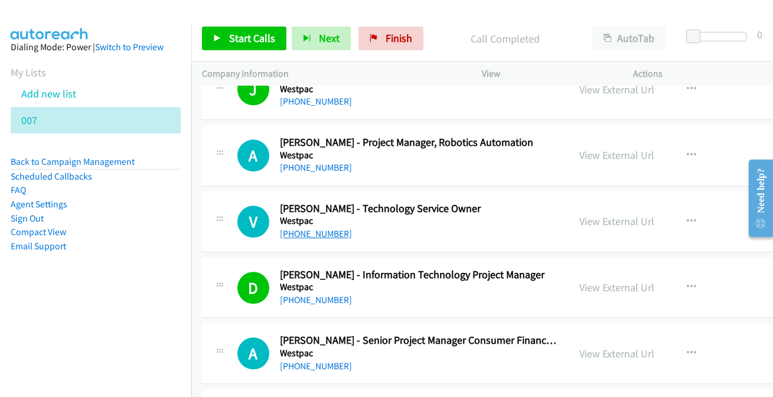
click at [316, 228] on link "[PHONE_NUMBER]" at bounding box center [316, 233] width 72 height 11
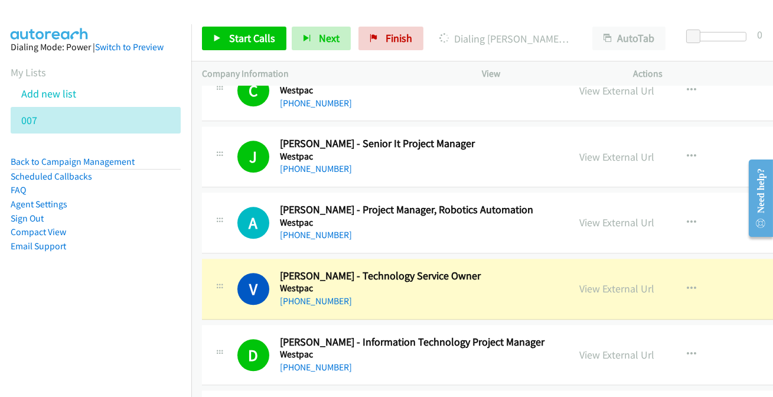
scroll to position [14117, 0]
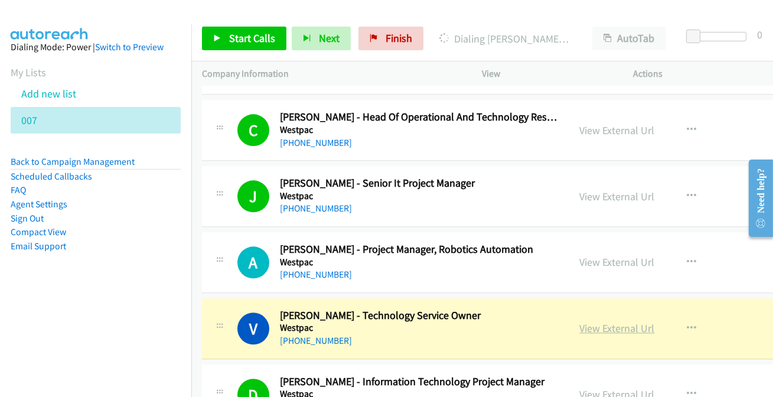
click at [612, 321] on link "View External Url" at bounding box center [617, 328] width 75 height 14
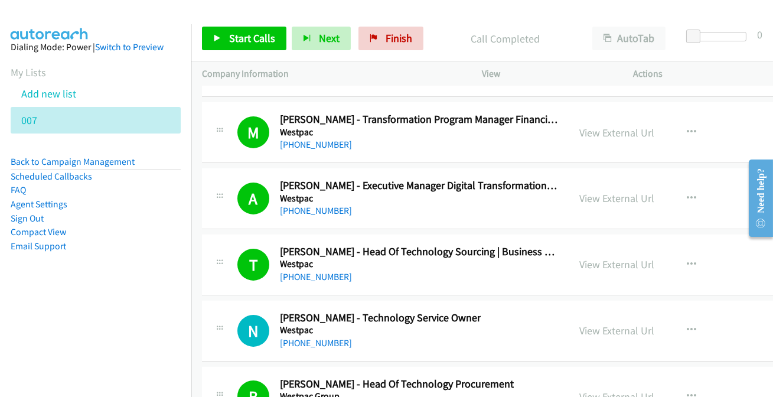
scroll to position [17675, 0]
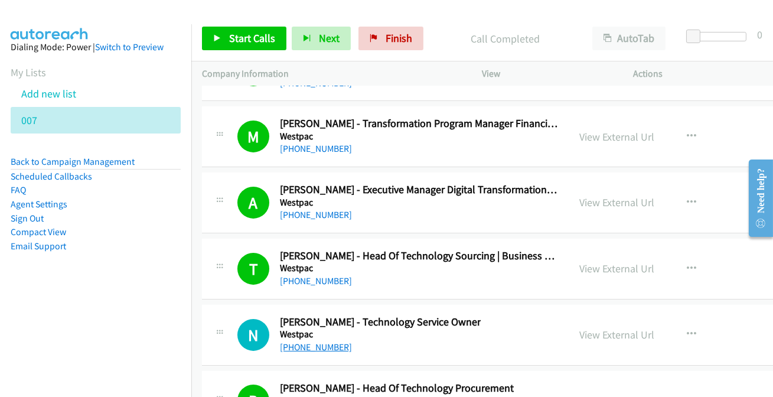
click at [319, 341] on link "[PHONE_NUMBER]" at bounding box center [316, 346] width 72 height 11
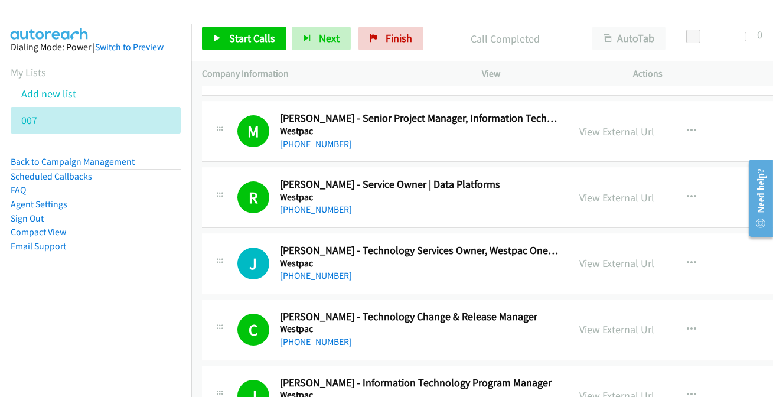
scroll to position [16226, 0]
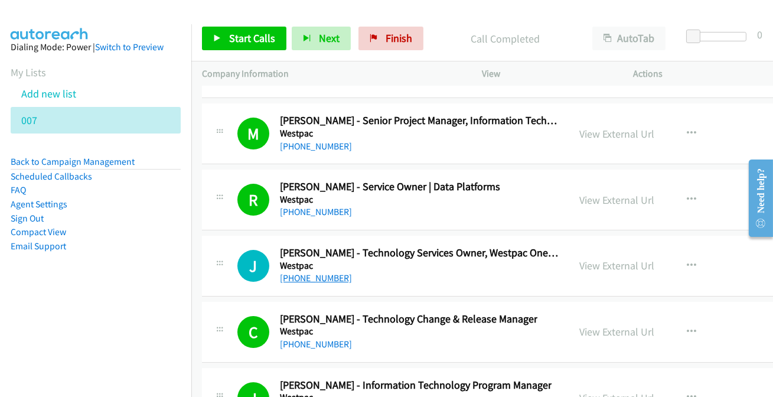
click at [318, 272] on link "[PHONE_NUMBER]" at bounding box center [316, 277] width 72 height 11
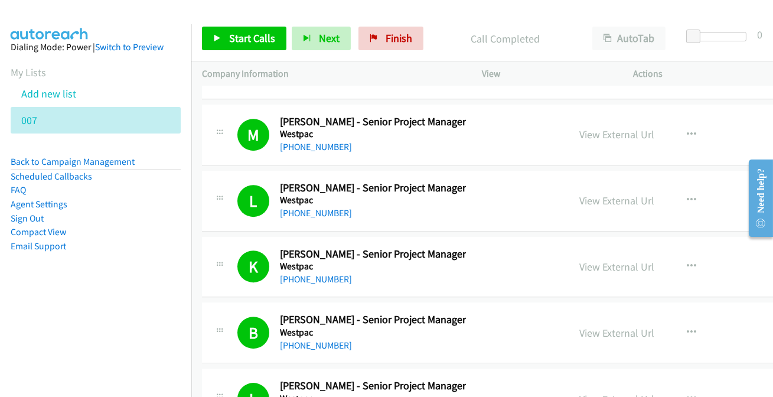
scroll to position [15689, 0]
